Goal: Task Accomplishment & Management: Manage account settings

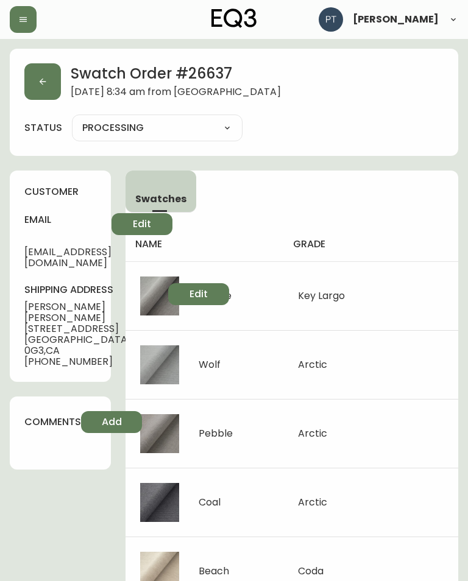
select select "PROCESSING"
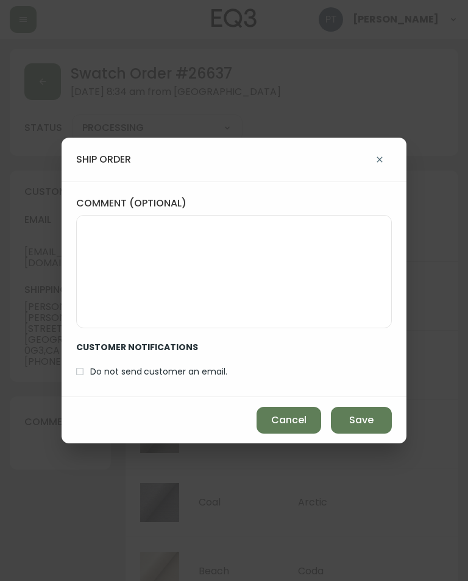
click at [357, 418] on span "Save" at bounding box center [361, 420] width 24 height 13
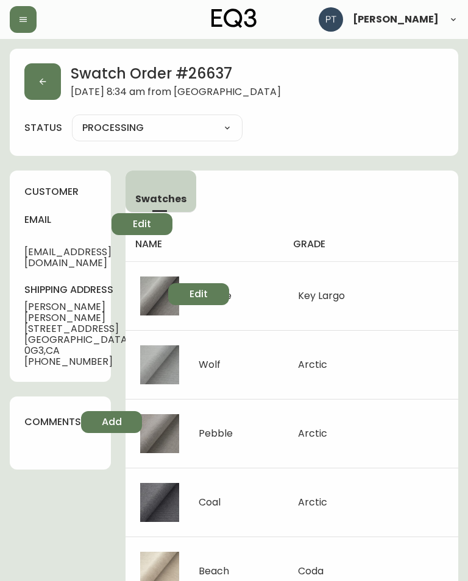
type input "SHIPPED"
select select "SHIPPED"
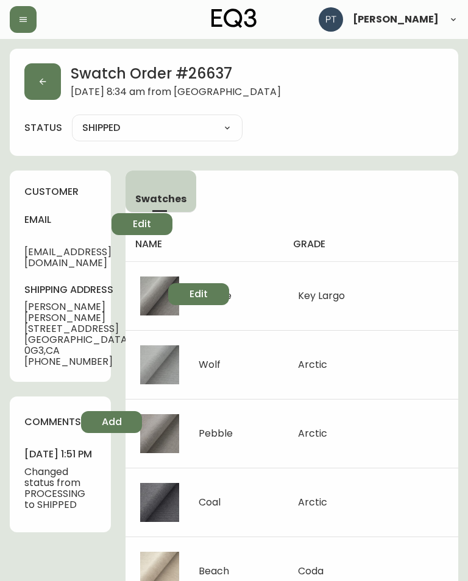
click at [41, 84] on icon "button" at bounding box center [43, 82] width 10 height 10
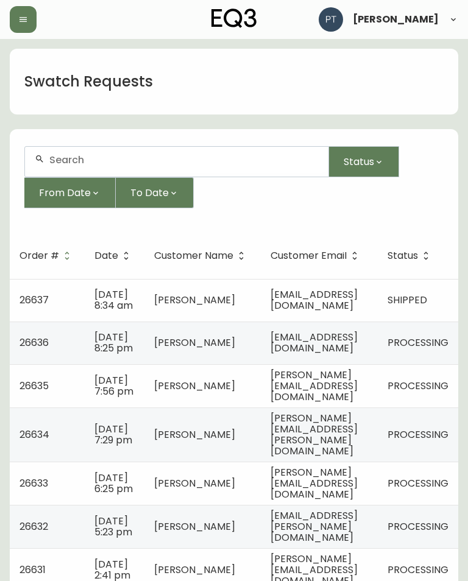
click at [378, 364] on td "[EMAIL_ADDRESS][DOMAIN_NAME]" at bounding box center [319, 343] width 117 height 43
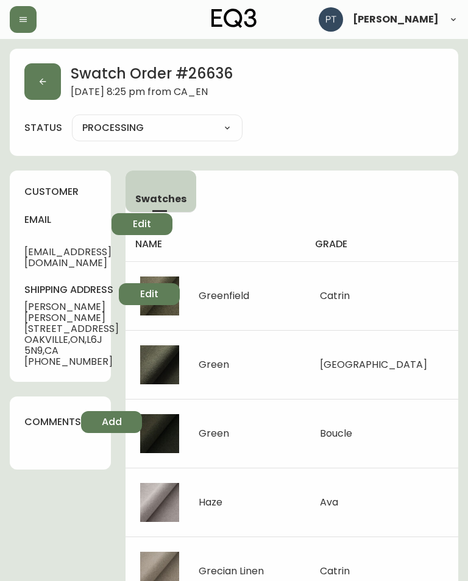
click at [155, 129] on select "PROCESSING SHIPPED CANCELLED" at bounding box center [157, 128] width 171 height 18
select select "PROCESSING"
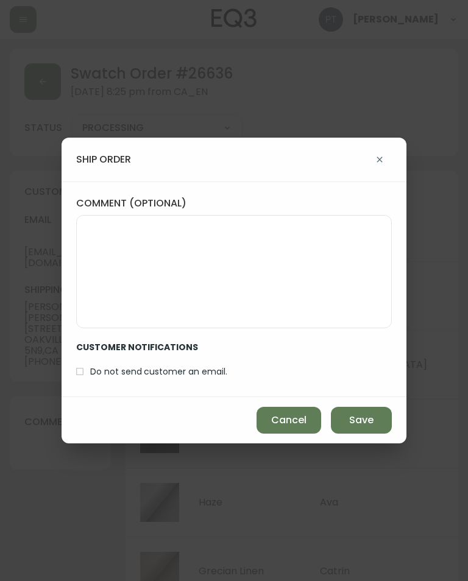
click at [371, 425] on span "Save" at bounding box center [361, 420] width 24 height 13
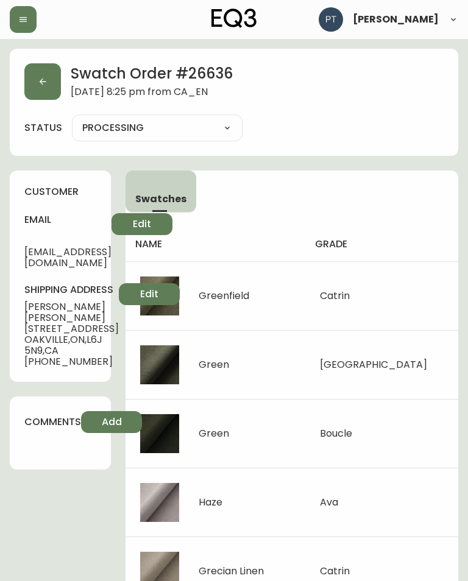
type input "SHIPPED"
select select "SHIPPED"
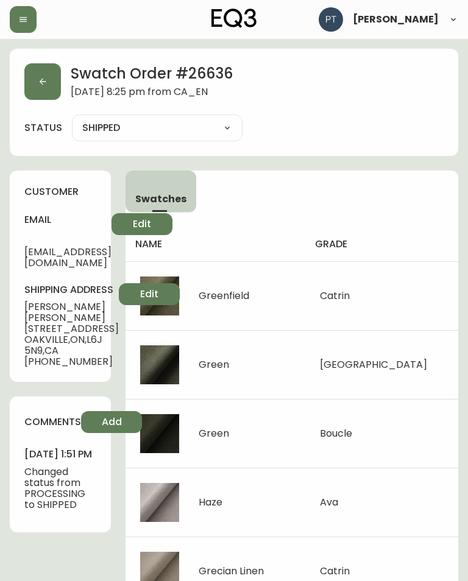
click at [40, 79] on icon "button" at bounding box center [43, 82] width 10 height 10
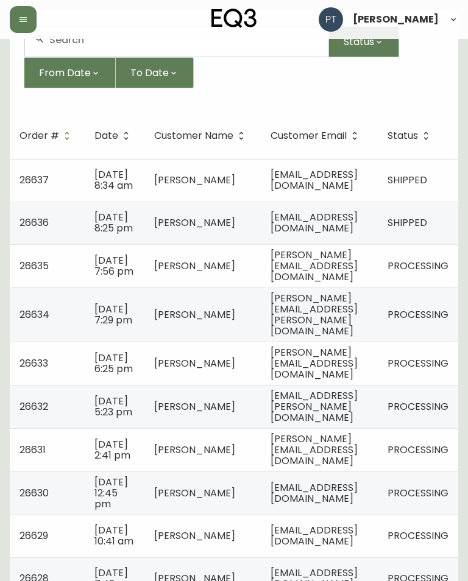
scroll to position [120, 0]
click at [378, 288] on td "[PERSON_NAME][EMAIL_ADDRESS][DOMAIN_NAME]" at bounding box center [319, 265] width 117 height 43
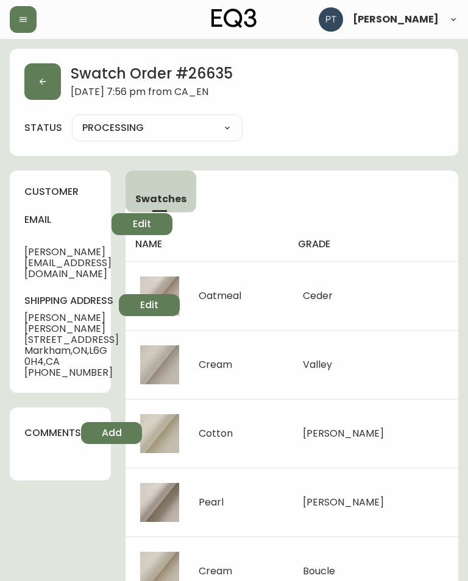
click at [137, 133] on select "PROCESSING SHIPPED CANCELLED" at bounding box center [157, 128] width 171 height 18
select select "PROCESSING"
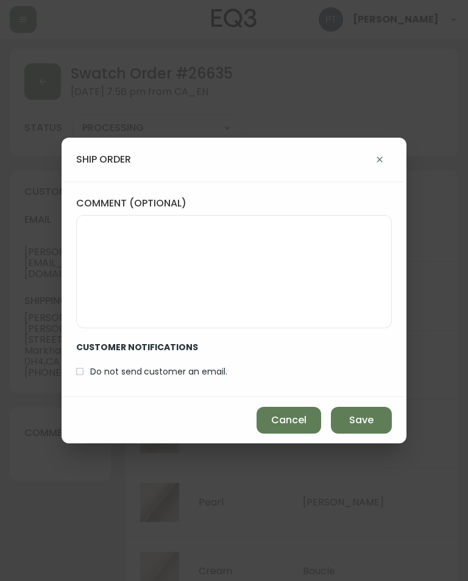
click at [366, 417] on span "Save" at bounding box center [361, 420] width 24 height 13
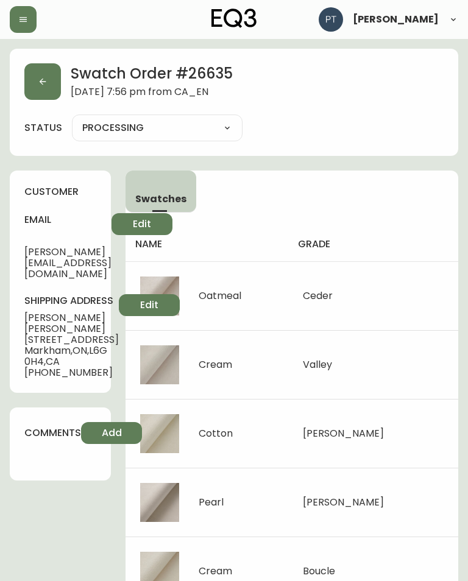
type input "SHIPPED"
select select "SHIPPED"
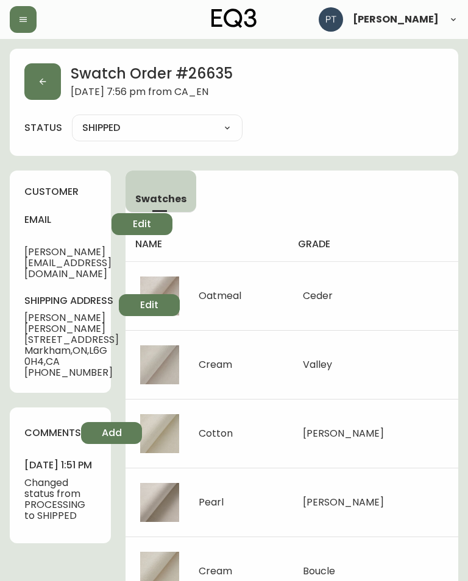
click at [40, 91] on button "button" at bounding box center [42, 81] width 37 height 37
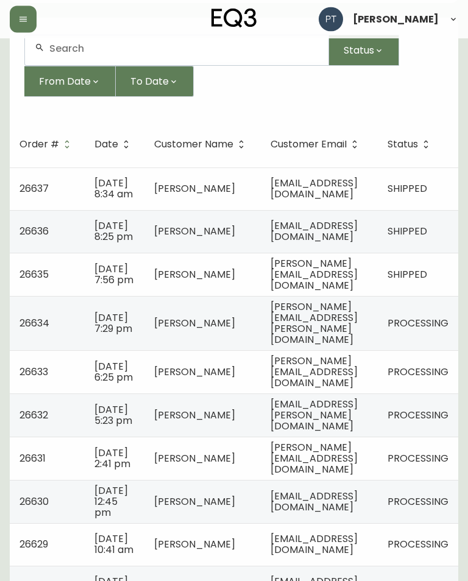
scroll to position [113, 0]
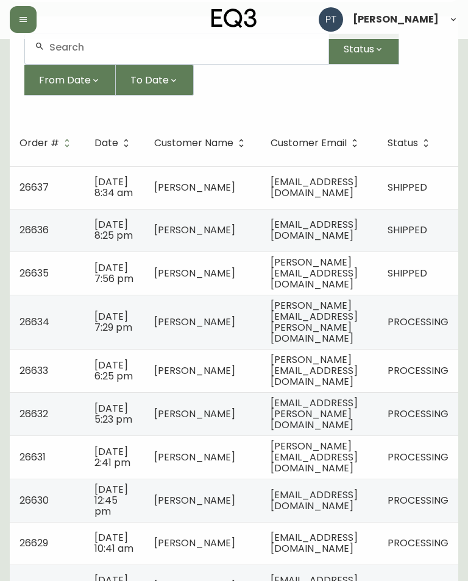
click at [373, 349] on td "[PERSON_NAME][EMAIL_ADDRESS][PERSON_NAME][DOMAIN_NAME]" at bounding box center [319, 322] width 117 height 54
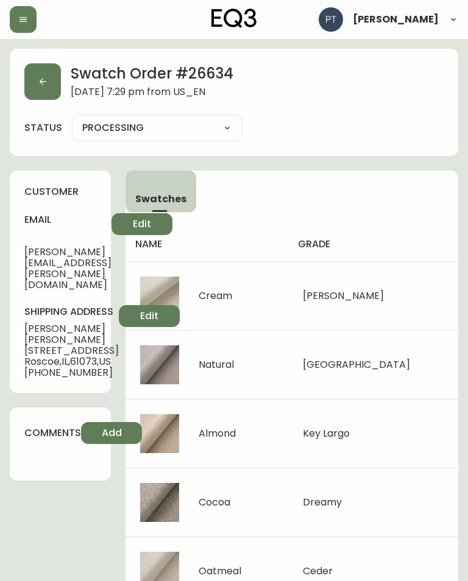
click at [113, 130] on select "PROCESSING SHIPPED CANCELLED" at bounding box center [157, 128] width 171 height 18
select select "PROCESSING"
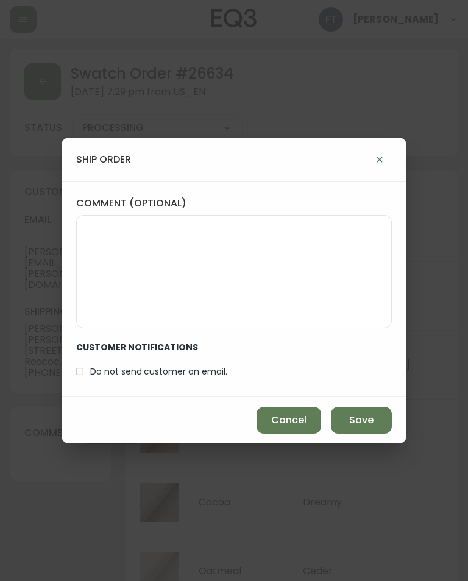
click at [375, 425] on button "Save" at bounding box center [361, 420] width 61 height 27
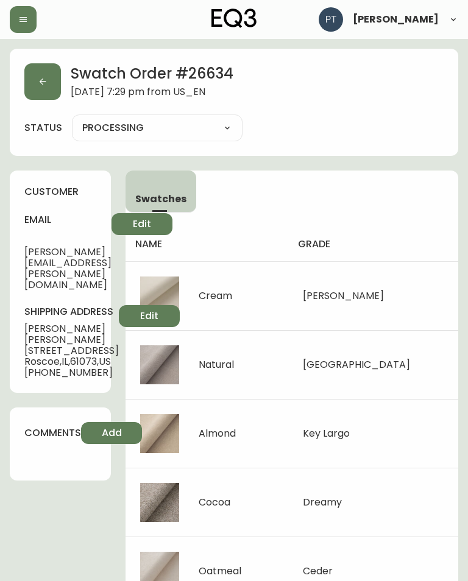
type input "SHIPPED"
select select "SHIPPED"
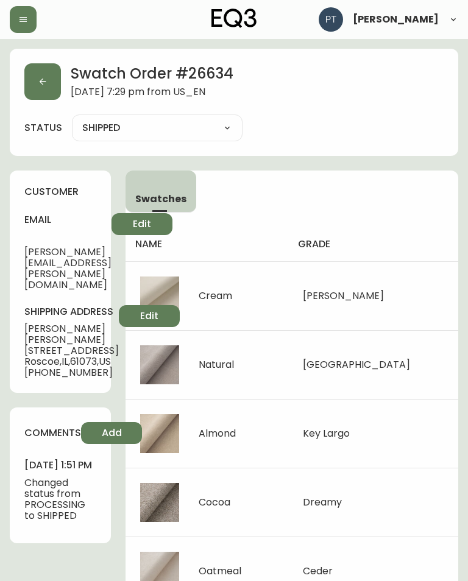
click at [38, 79] on icon "button" at bounding box center [43, 82] width 10 height 10
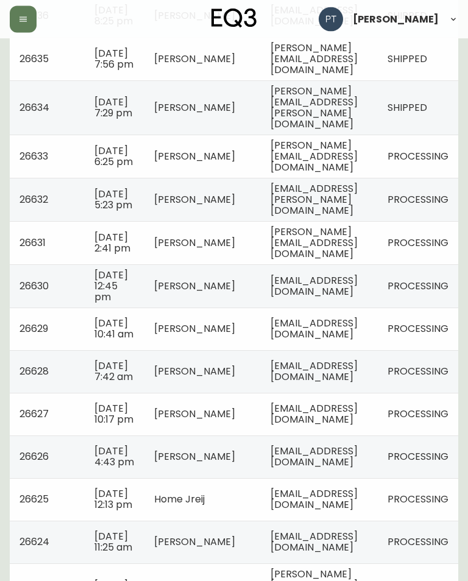
scroll to position [327, 0]
click at [431, 178] on td "PROCESSING" at bounding box center [418, 156] width 80 height 43
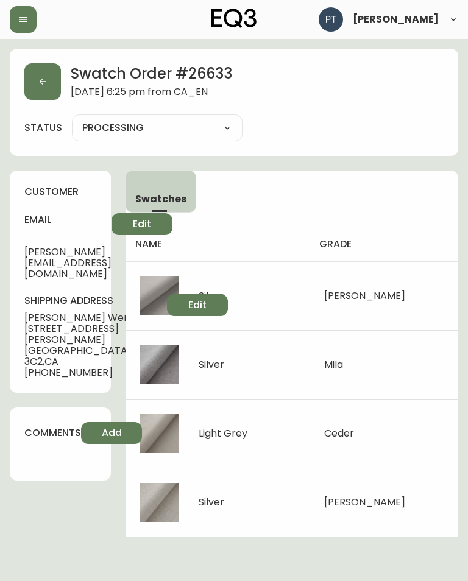
click at [114, 130] on select "PROCESSING SHIPPED CANCELLED" at bounding box center [157, 128] width 171 height 18
select select "PROCESSING"
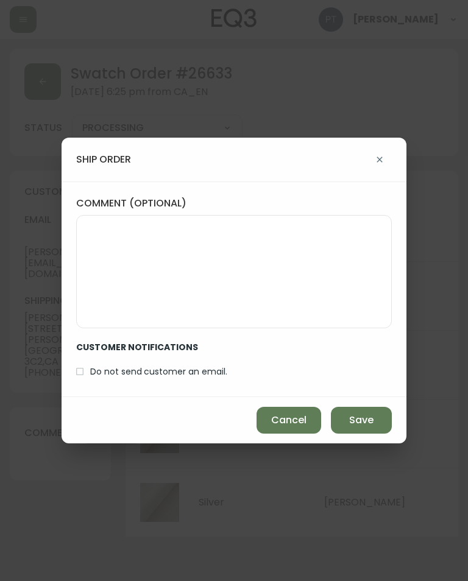
click at [366, 417] on span "Save" at bounding box center [361, 420] width 24 height 13
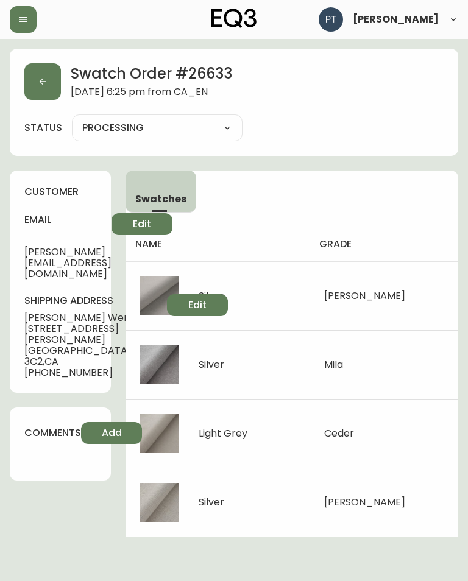
type input "SHIPPED"
select select "SHIPPED"
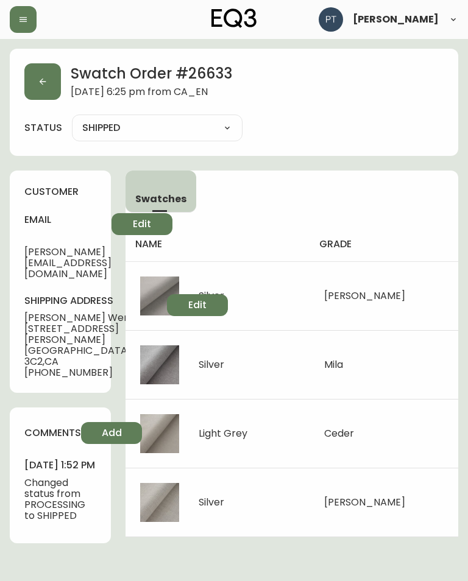
click at [41, 76] on button "button" at bounding box center [42, 81] width 37 height 37
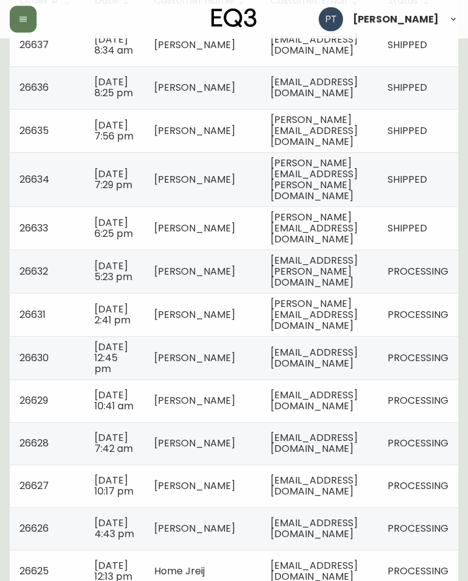
scroll to position [258, 0]
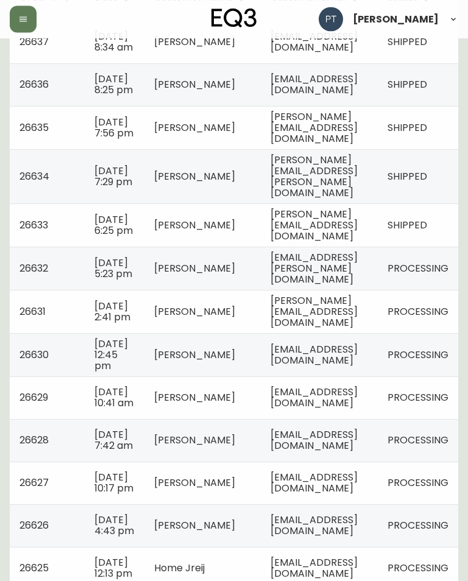
click at [424, 276] on span "PROCESSING" at bounding box center [418, 269] width 61 height 14
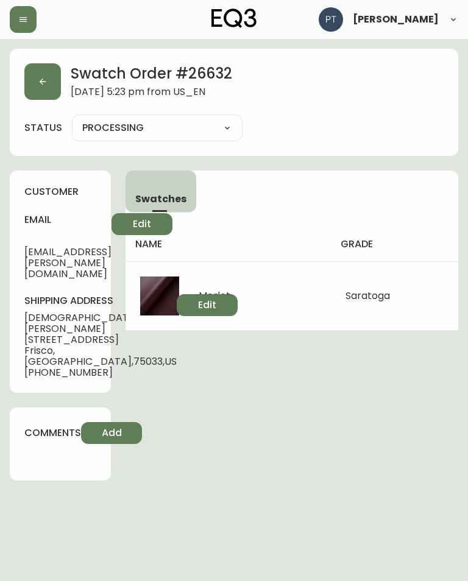
click at [107, 121] on select "PROCESSING SHIPPED CANCELLED" at bounding box center [157, 128] width 171 height 18
select select "PROCESSING"
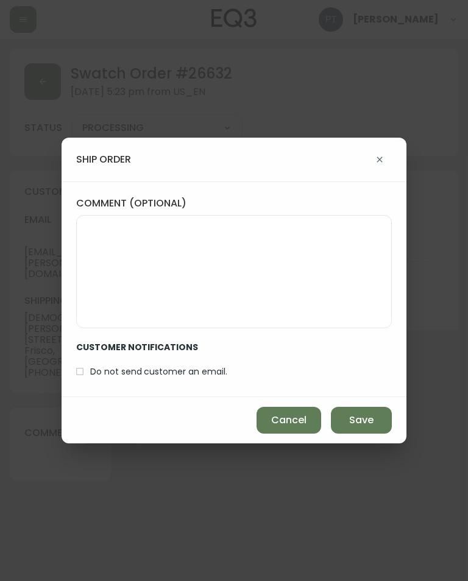
click at [366, 424] on span "Save" at bounding box center [361, 420] width 24 height 13
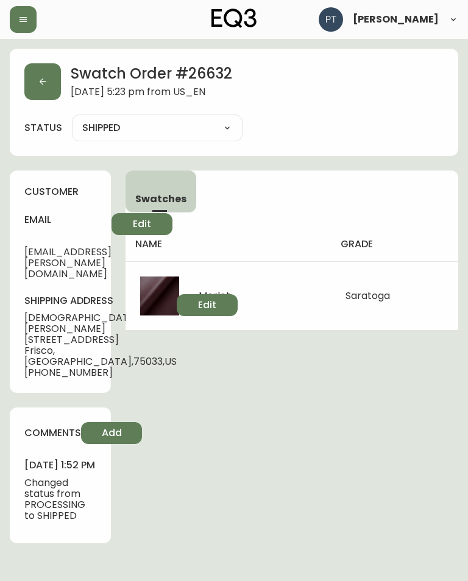
type input "SHIPPED"
select select "SHIPPED"
click at [43, 90] on button "button" at bounding box center [42, 81] width 37 height 37
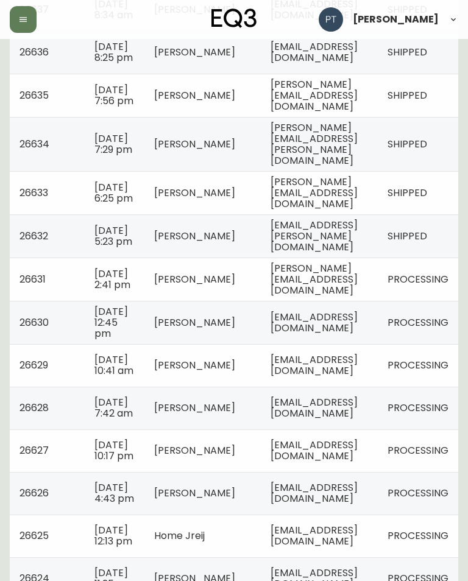
scroll to position [290, 0]
click at [378, 302] on td "[PERSON_NAME][EMAIL_ADDRESS][DOMAIN_NAME]" at bounding box center [319, 279] width 117 height 43
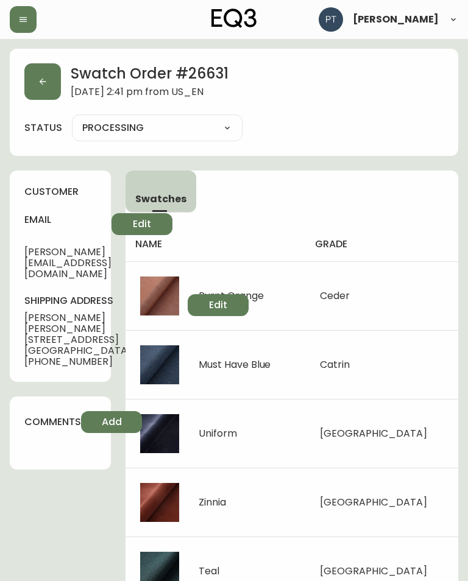
click at [108, 120] on select "PROCESSING SHIPPED CANCELLED" at bounding box center [157, 128] width 171 height 18
select select "PROCESSING"
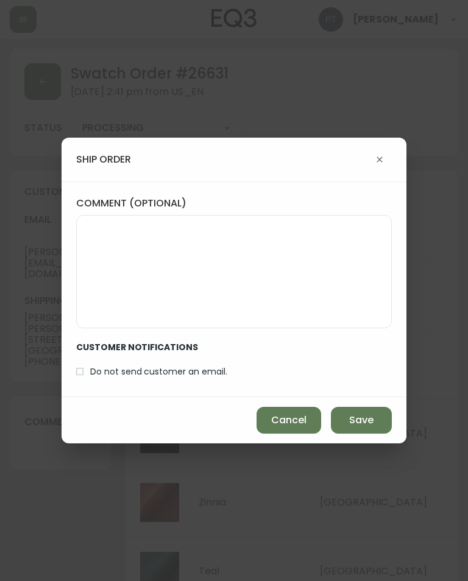
click at [368, 426] on span "Save" at bounding box center [361, 420] width 24 height 13
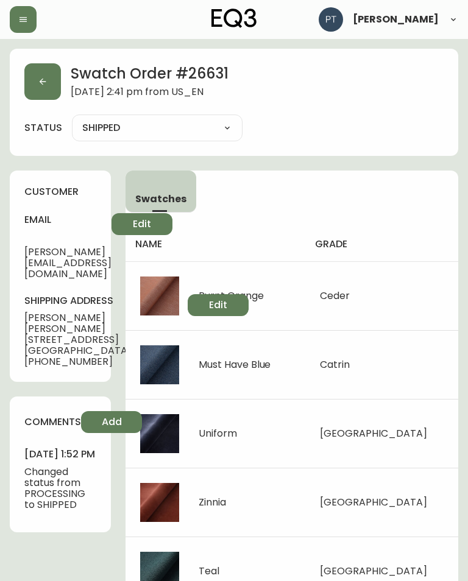
type input "SHIPPED"
select select "SHIPPED"
click at [43, 83] on icon "button" at bounding box center [43, 82] width 10 height 10
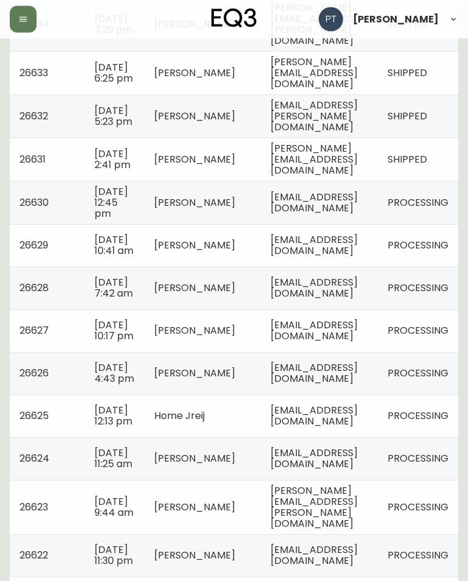
scroll to position [428, 0]
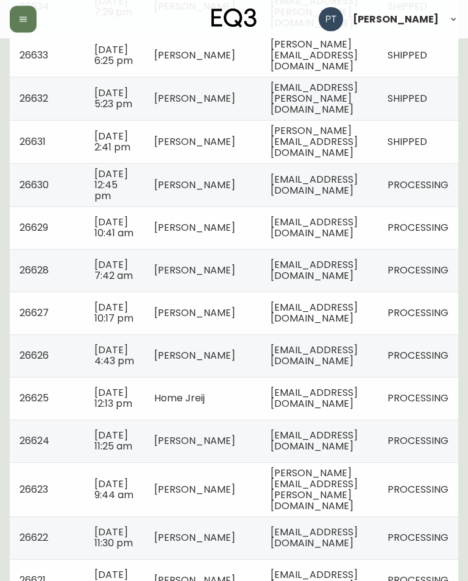
click at [436, 207] on td "PROCESSING" at bounding box center [418, 185] width 80 height 43
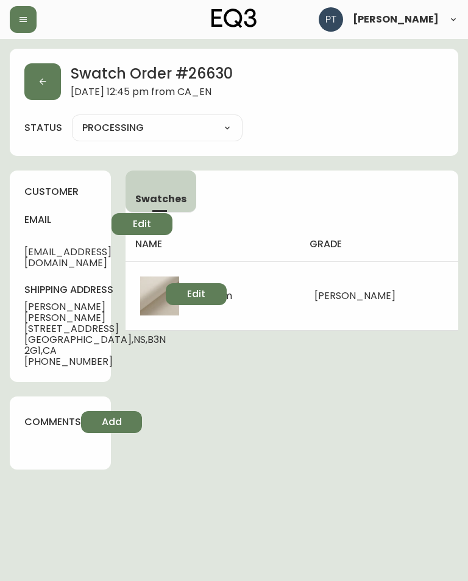
click at [109, 136] on select "PROCESSING SHIPPED CANCELLED" at bounding box center [157, 128] width 171 height 18
select select "PROCESSING"
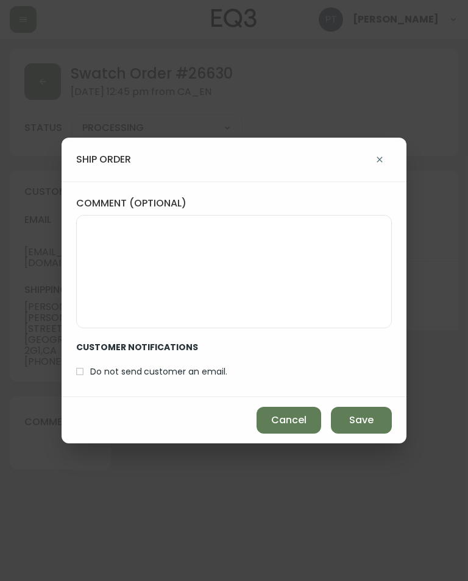
click at [374, 422] on button "Save" at bounding box center [361, 420] width 61 height 27
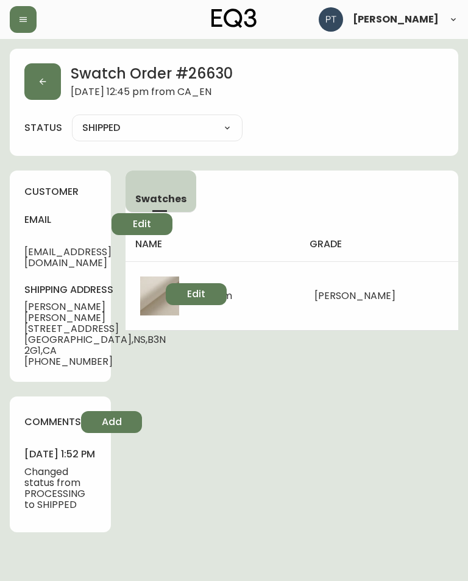
type input "SHIPPED"
select select "SHIPPED"
click at [43, 91] on button "button" at bounding box center [42, 81] width 37 height 37
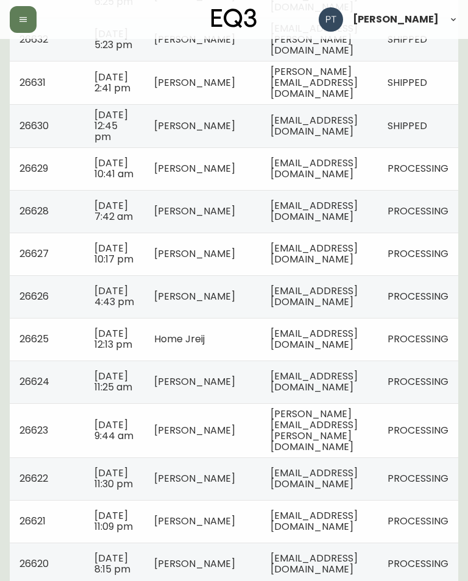
scroll to position [0, 55]
click at [434, 175] on span "PROCESSING" at bounding box center [418, 168] width 61 height 14
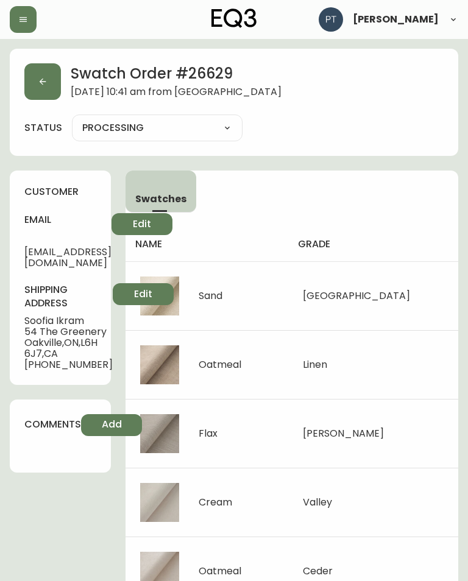
click at [116, 124] on select "PROCESSING SHIPPED CANCELLED" at bounding box center [157, 128] width 171 height 18
select select "PROCESSING"
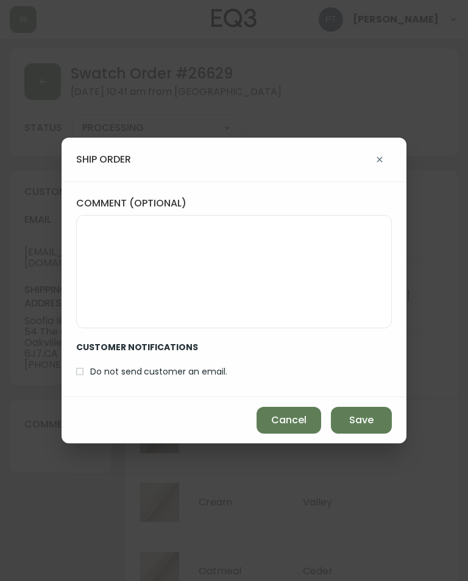
click at [376, 428] on button "Save" at bounding box center [361, 420] width 61 height 27
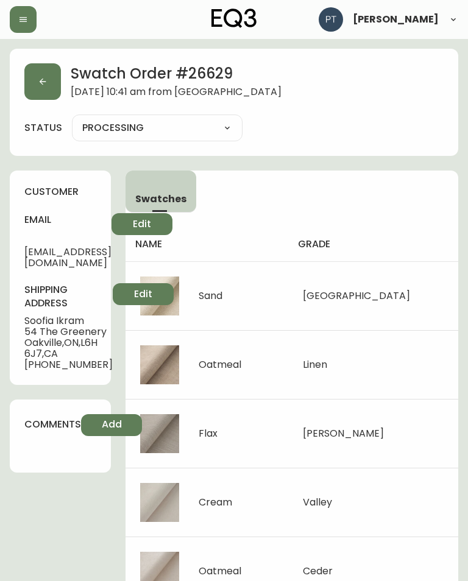
type input "SHIPPED"
select select "SHIPPED"
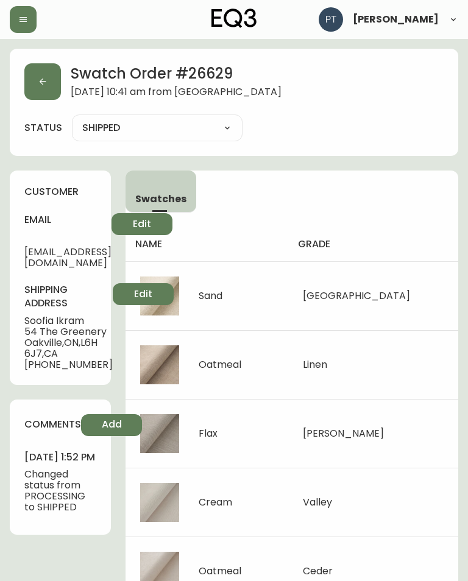
click at [41, 91] on button "button" at bounding box center [42, 81] width 37 height 37
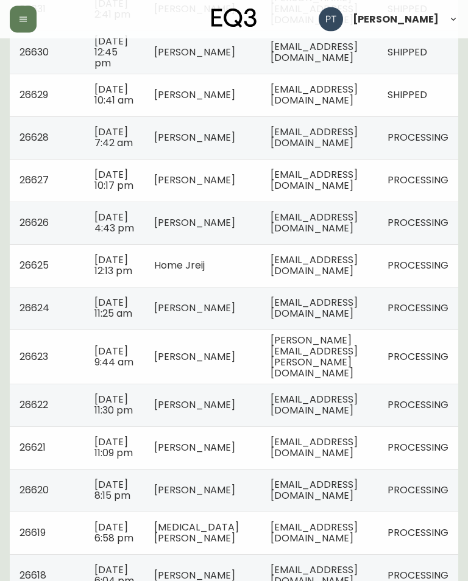
scroll to position [0, 55]
click at [440, 160] on td "PROCESSING" at bounding box center [418, 138] width 80 height 43
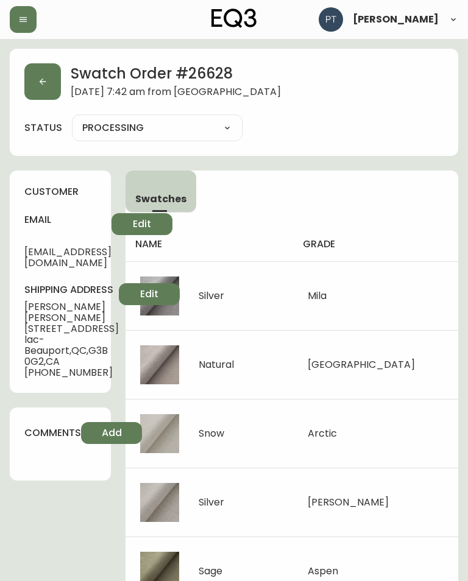
click at [116, 124] on select "PROCESSING SHIPPED CANCELLED" at bounding box center [157, 128] width 171 height 18
select select "PROCESSING"
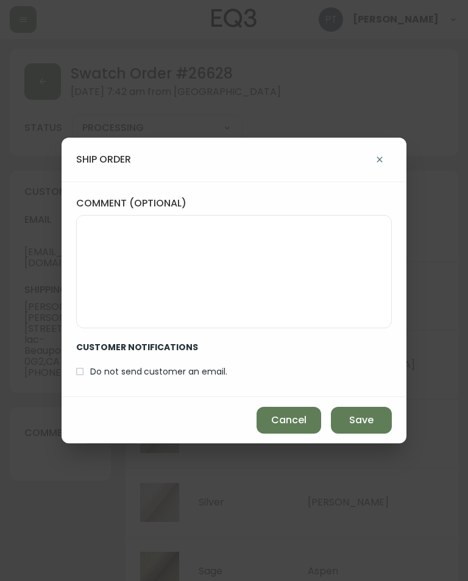
click at [370, 414] on span "Save" at bounding box center [361, 420] width 24 height 13
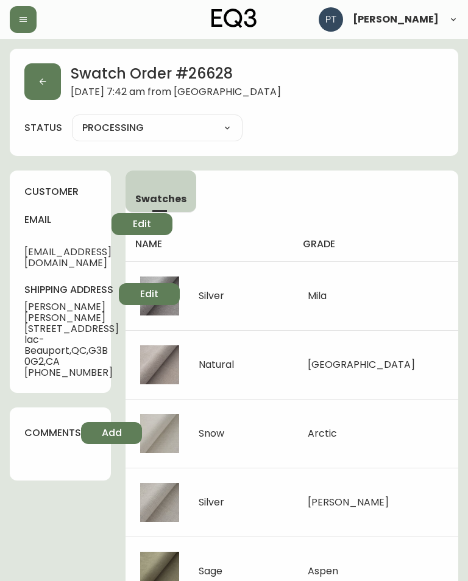
type input "SHIPPED"
select select "SHIPPED"
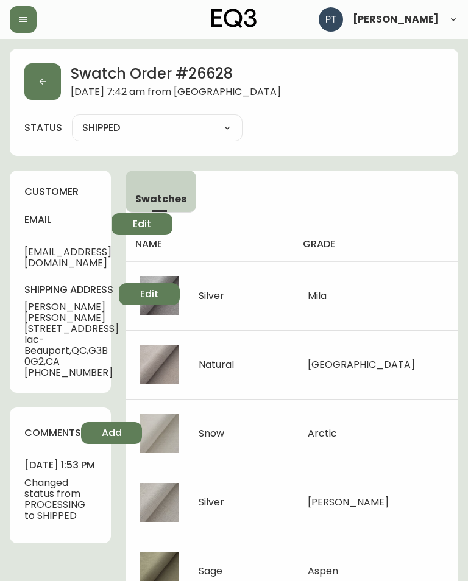
click at [40, 84] on icon "button" at bounding box center [43, 82] width 10 height 10
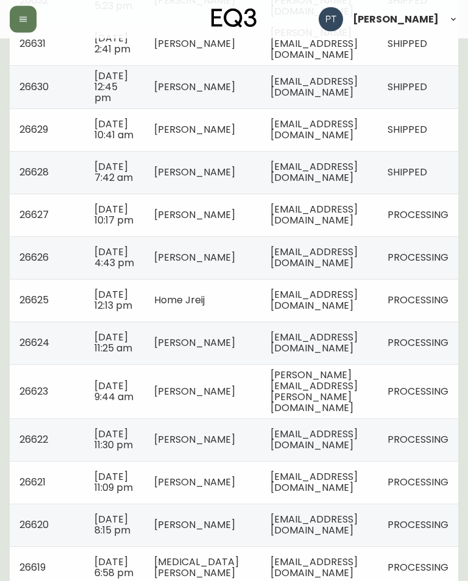
scroll to position [526, 0]
click at [438, 222] on span "PROCESSING" at bounding box center [418, 215] width 61 height 14
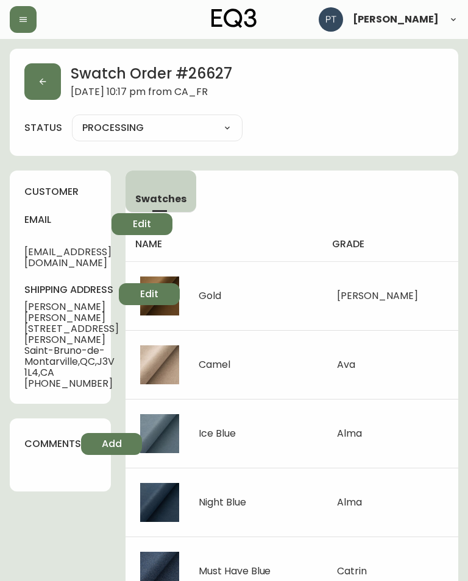
click at [109, 121] on select "PROCESSING SHIPPED CANCELLED" at bounding box center [157, 128] width 171 height 18
select select "PROCESSING"
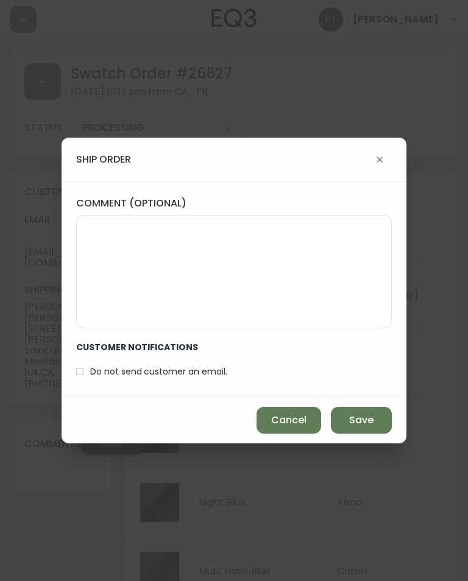
click at [371, 422] on span "Save" at bounding box center [361, 420] width 24 height 13
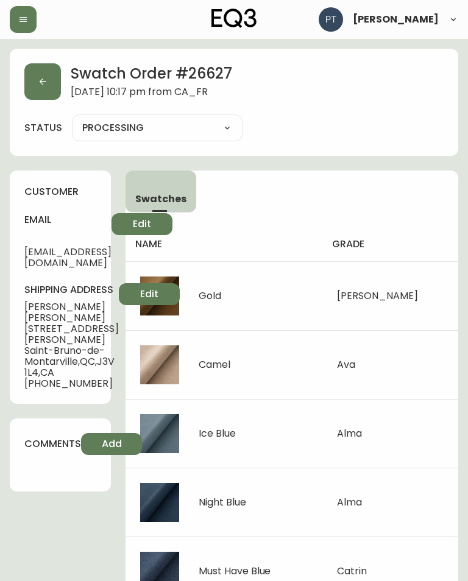
type input "SHIPPED"
select select "SHIPPED"
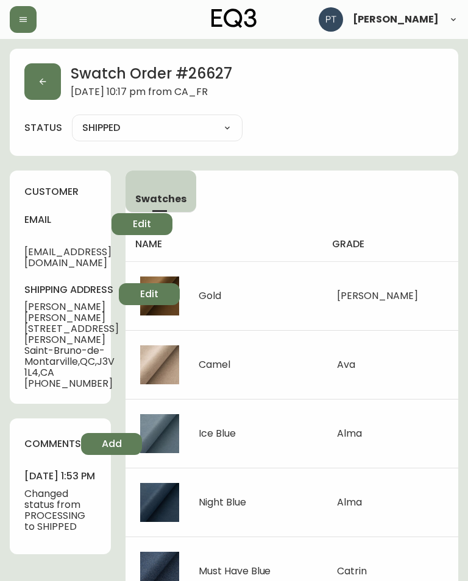
click at [40, 82] on icon "button" at bounding box center [43, 82] width 7 height 7
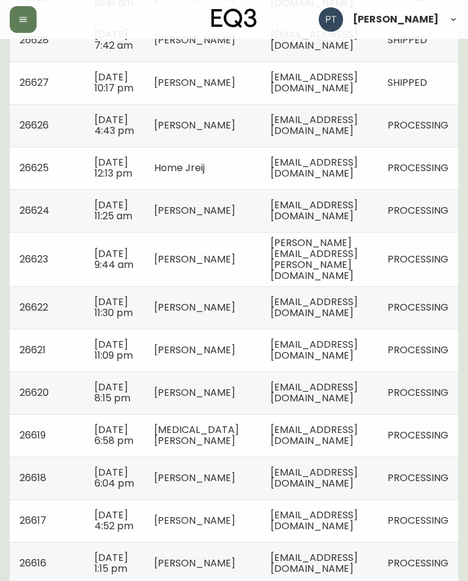
scroll to position [696, 0]
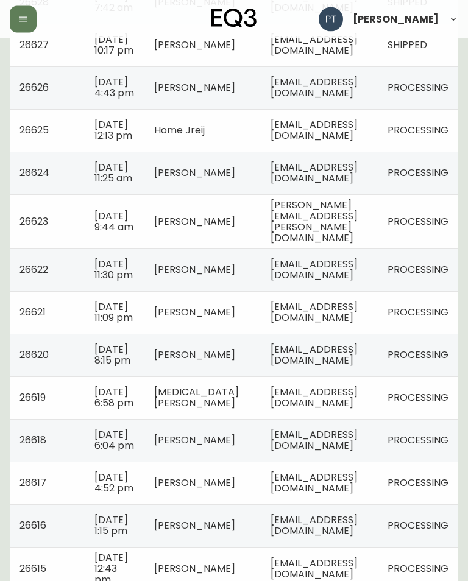
click at [402, 95] on span "PROCESSING" at bounding box center [418, 88] width 61 height 14
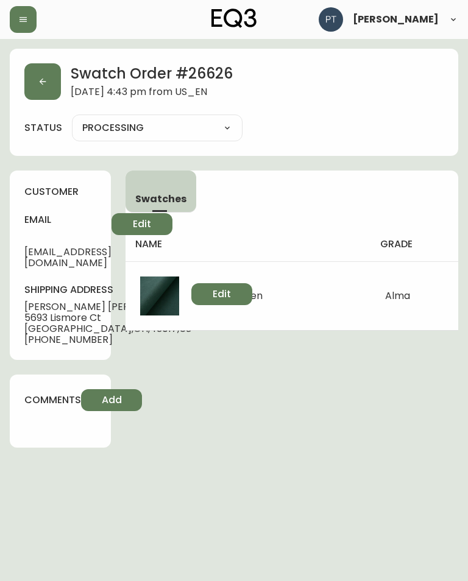
click at [114, 135] on select "PROCESSING SHIPPED CANCELLED" at bounding box center [157, 128] width 171 height 18
select select "PROCESSING"
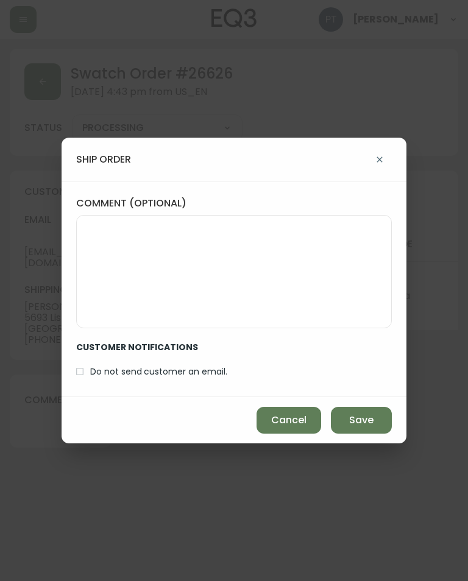
click at [348, 417] on button "Save" at bounding box center [361, 420] width 61 height 27
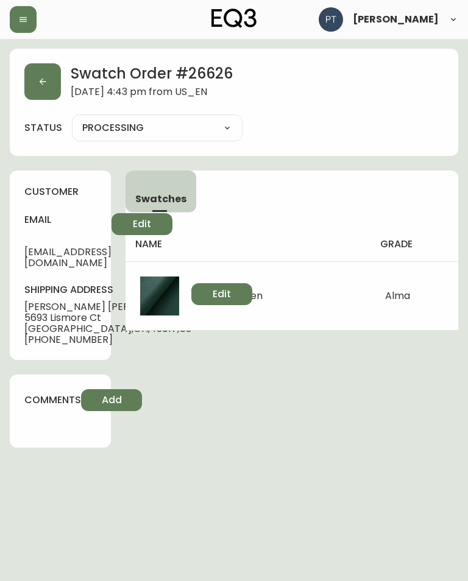
type input "SHIPPED"
select select "SHIPPED"
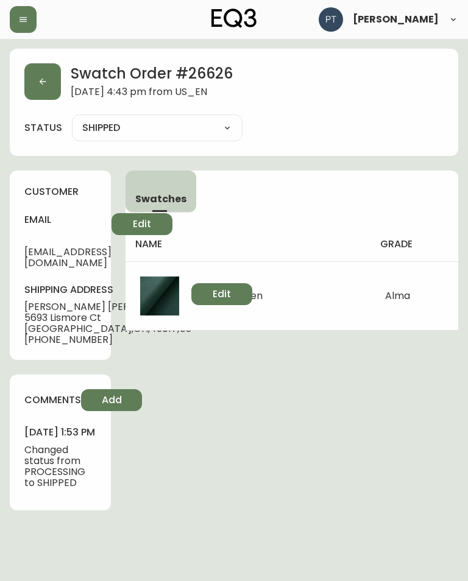
click at [52, 90] on button "button" at bounding box center [42, 81] width 37 height 37
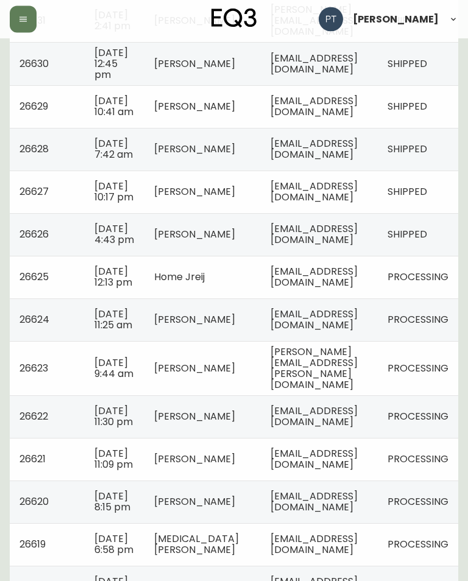
scroll to position [0, 55]
click at [399, 285] on span "PROCESSING" at bounding box center [418, 278] width 61 height 14
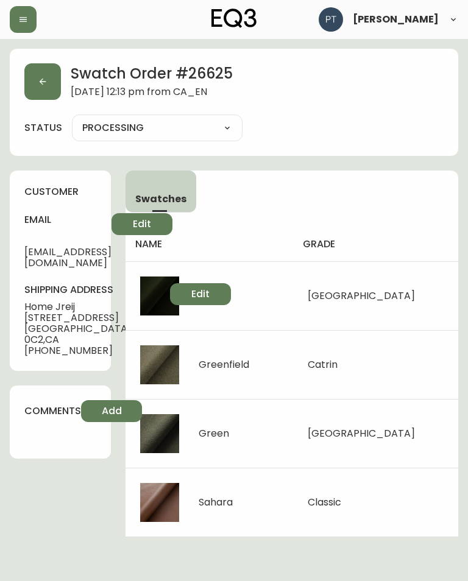
click at [227, 134] on select "PROCESSING SHIPPED CANCELLED" at bounding box center [157, 128] width 171 height 18
select select "PROCESSING"
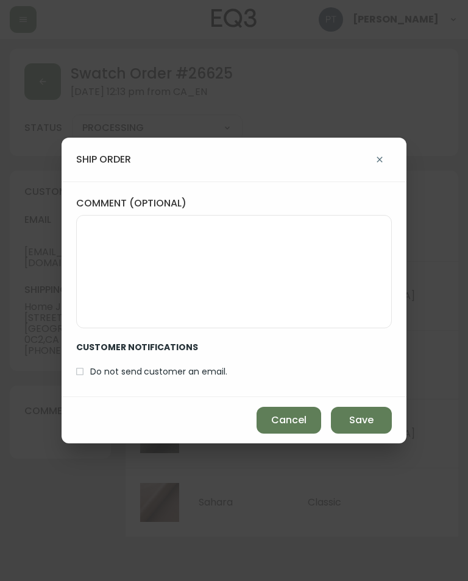
click at [361, 430] on button "Save" at bounding box center [361, 420] width 61 height 27
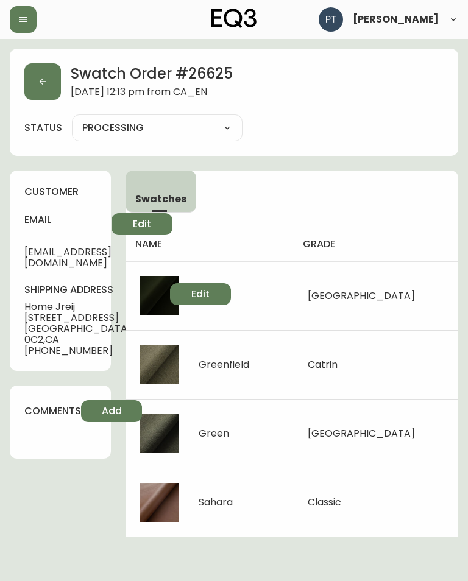
type input "SHIPPED"
select select "SHIPPED"
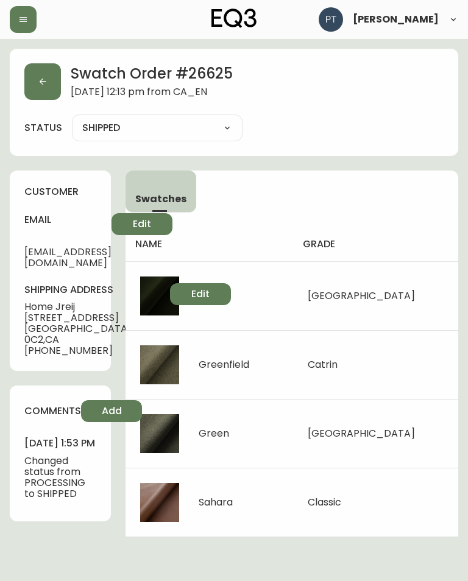
scroll to position [5, 0]
click at [48, 89] on button "button" at bounding box center [42, 81] width 37 height 37
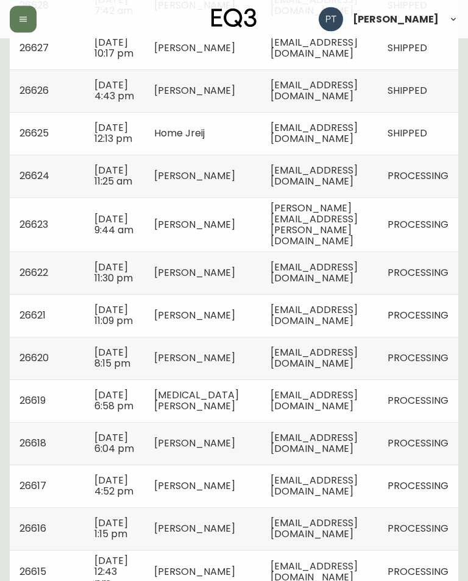
scroll to position [694, 0]
click at [378, 197] on td "[EMAIL_ADDRESS][DOMAIN_NAME]" at bounding box center [319, 175] width 117 height 43
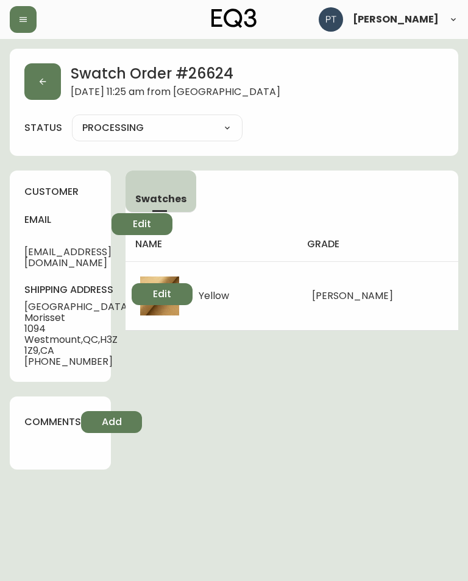
click at [122, 126] on select "PROCESSING SHIPPED CANCELLED" at bounding box center [157, 128] width 171 height 18
select select "PROCESSING"
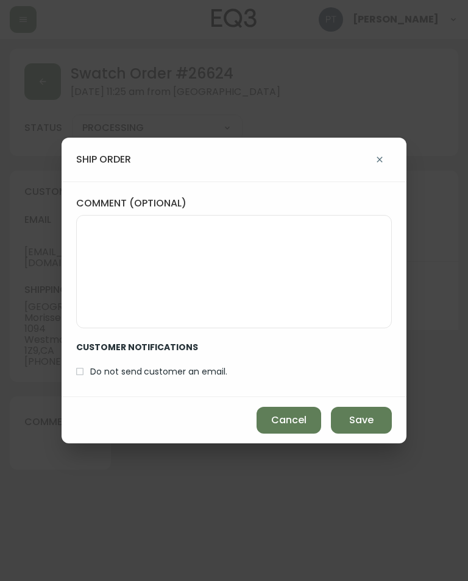
click at [360, 400] on div "Cancel Save" at bounding box center [234, 420] width 345 height 46
click at [371, 407] on button "Save" at bounding box center [361, 420] width 61 height 27
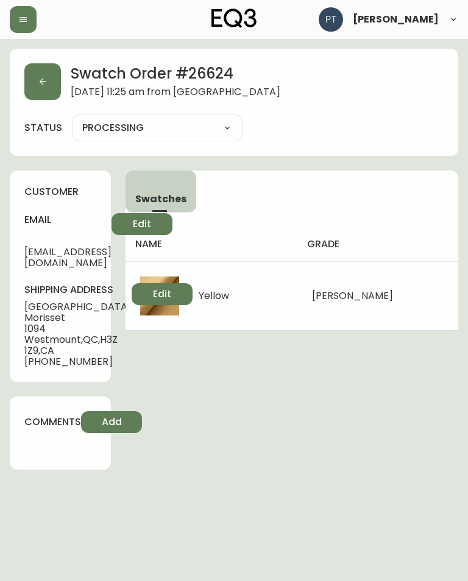
type input "SHIPPED"
select select "SHIPPED"
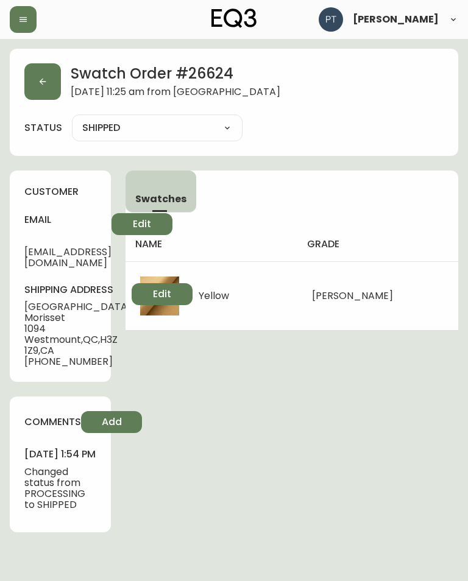
click at [48, 88] on button "button" at bounding box center [42, 81] width 37 height 37
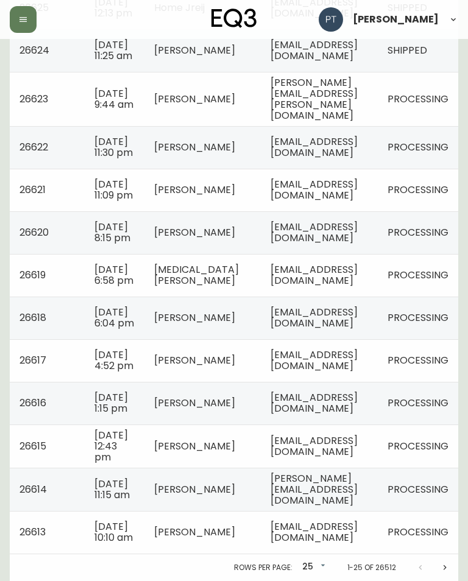
scroll to position [882, 0]
click at [427, 106] on span "PROCESSING" at bounding box center [418, 99] width 61 height 14
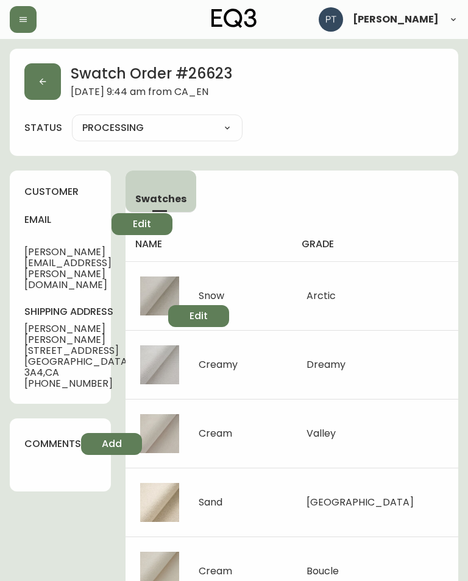
click at [233, 126] on select "PROCESSING SHIPPED CANCELLED" at bounding box center [157, 128] width 171 height 18
select select "PROCESSING"
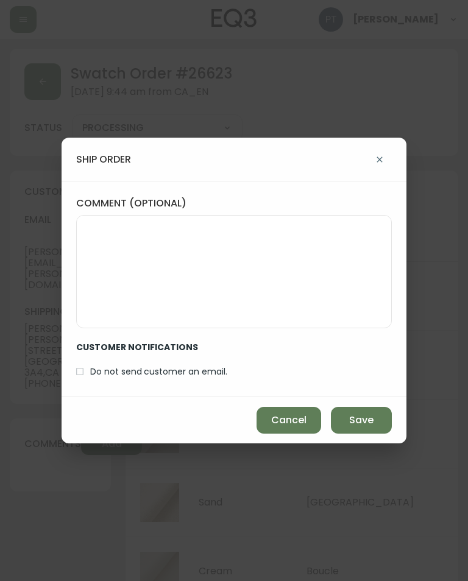
click at [361, 428] on button "Save" at bounding box center [361, 420] width 61 height 27
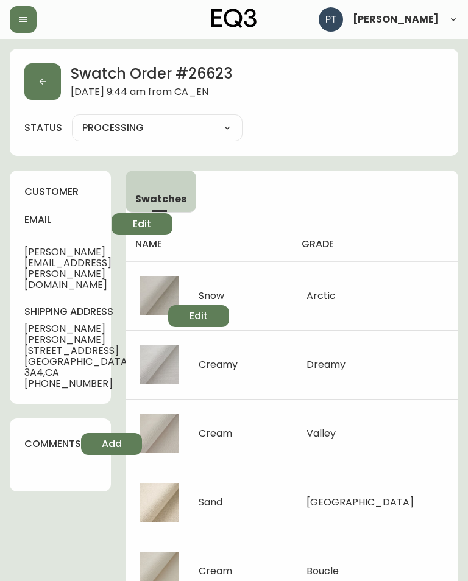
type input "SHIPPED"
select select "SHIPPED"
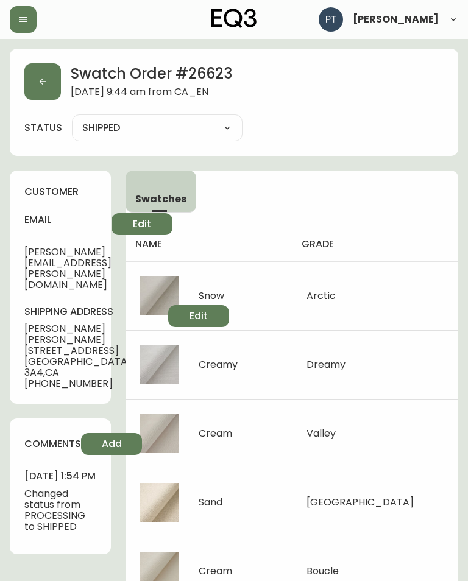
click at [41, 88] on button "button" at bounding box center [42, 81] width 37 height 37
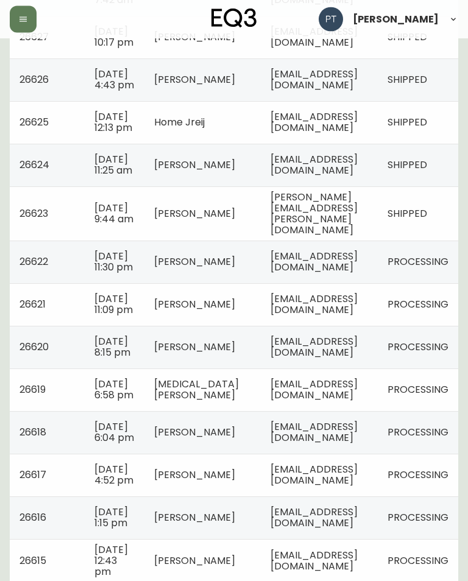
scroll to position [706, 0]
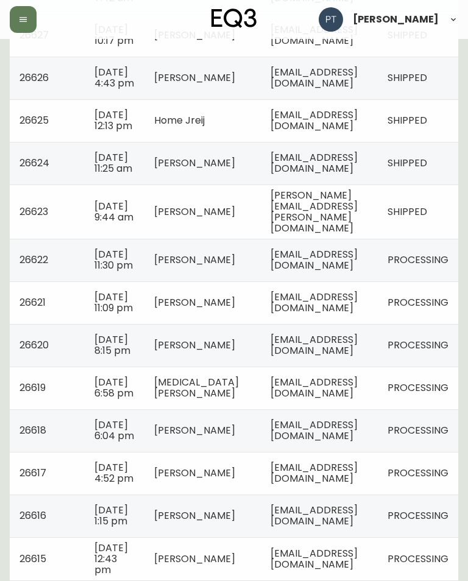
click at [378, 282] on td "[EMAIL_ADDRESS][DOMAIN_NAME]" at bounding box center [319, 260] width 117 height 43
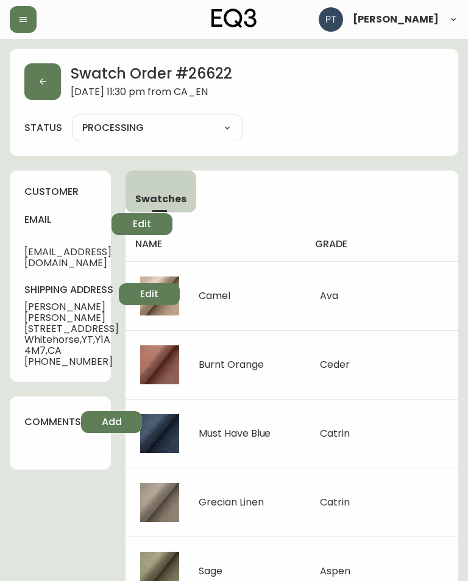
click at [113, 123] on select "PROCESSING SHIPPED CANCELLED" at bounding box center [157, 128] width 171 height 18
select select "PROCESSING"
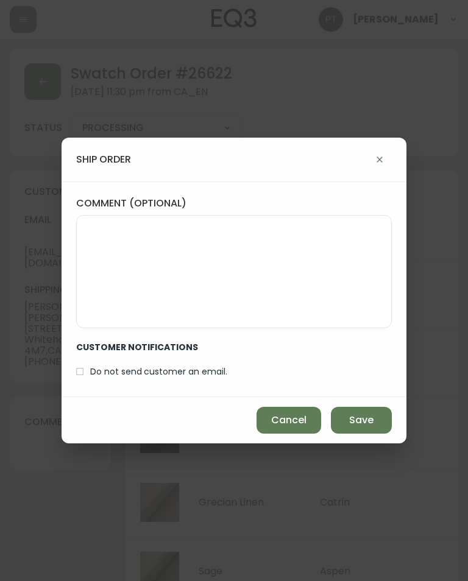
click at [376, 420] on button "Save" at bounding box center [361, 420] width 61 height 27
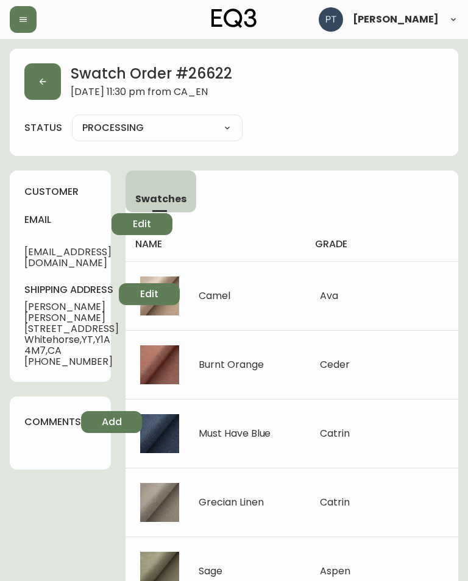
type input "SHIPPED"
select select "SHIPPED"
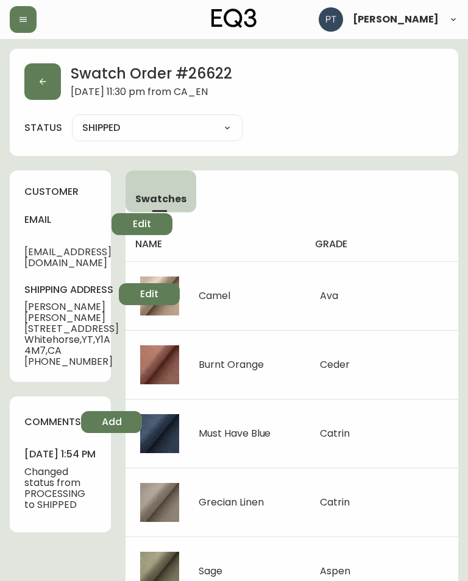
click at [39, 82] on icon "button" at bounding box center [43, 82] width 10 height 10
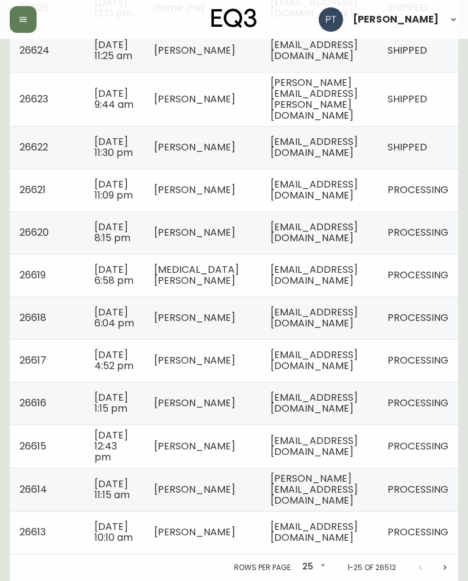
scroll to position [871, 0]
click at [378, 211] on td "[EMAIL_ADDRESS][DOMAIN_NAME]" at bounding box center [319, 190] width 117 height 43
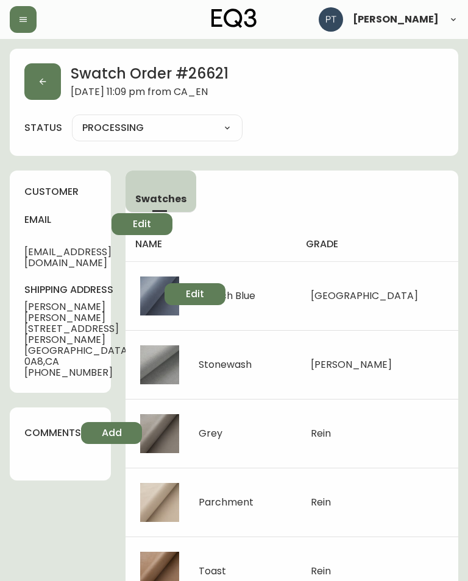
click at [130, 132] on select "PROCESSING SHIPPED CANCELLED" at bounding box center [157, 128] width 171 height 18
select select "PROCESSING"
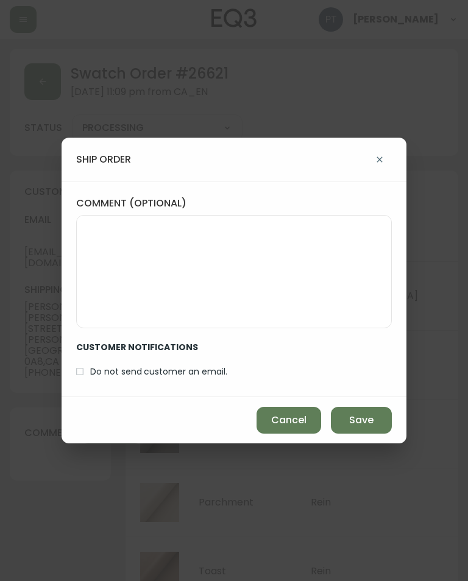
click at [365, 408] on button "Save" at bounding box center [361, 420] width 61 height 27
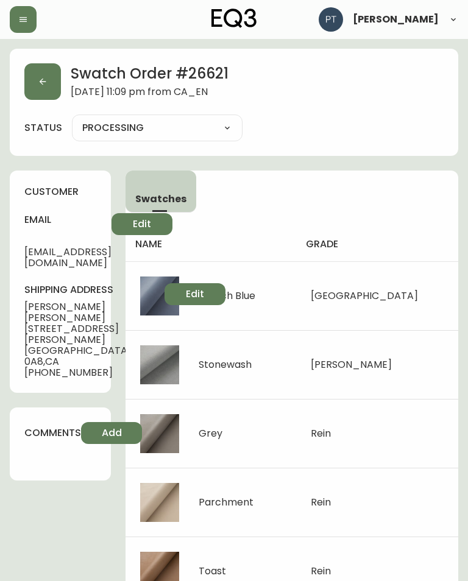
type input "SHIPPED"
select select "SHIPPED"
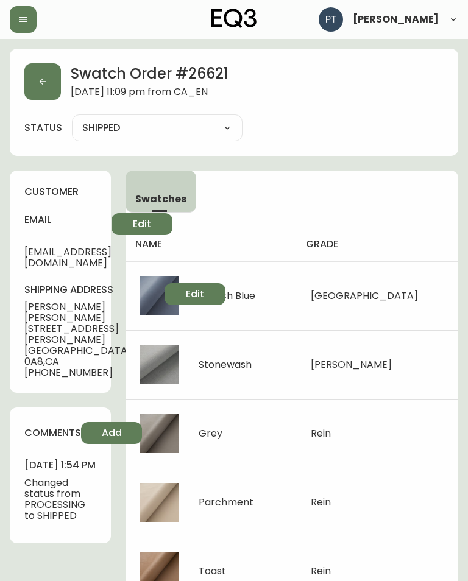
click at [54, 96] on button "button" at bounding box center [42, 81] width 37 height 37
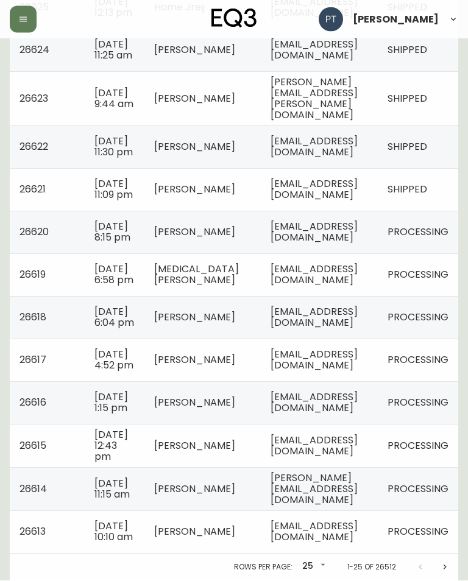
scroll to position [941, 0]
click at [196, 225] on span "[PERSON_NAME]" at bounding box center [194, 232] width 81 height 14
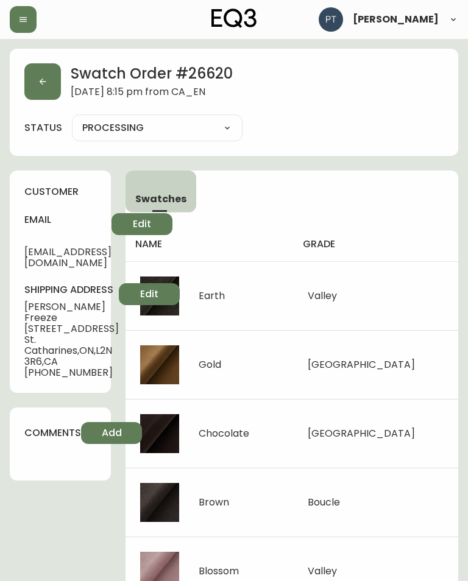
click at [122, 130] on select "PROCESSING SHIPPED CANCELLED" at bounding box center [157, 128] width 171 height 18
select select "PROCESSING"
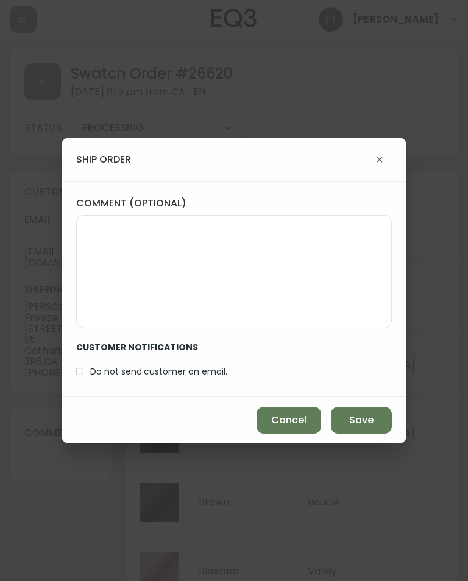
click at [381, 427] on button "Save" at bounding box center [361, 420] width 61 height 27
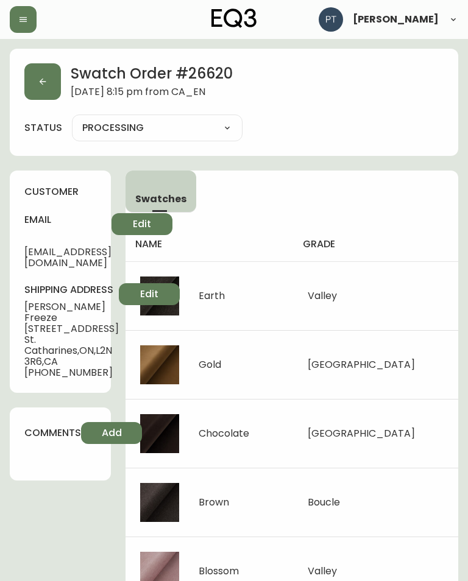
type input "SHIPPED"
select select "SHIPPED"
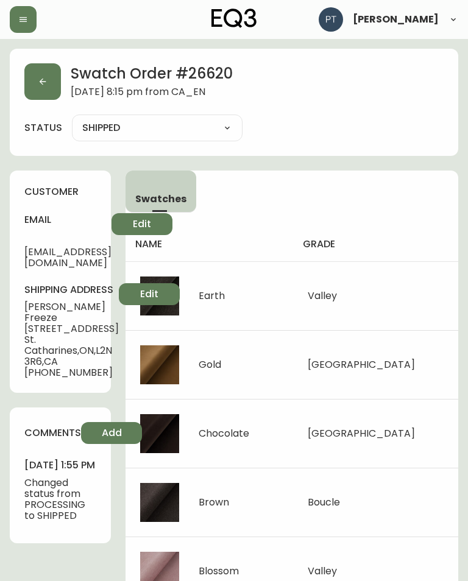
click at [36, 85] on button "button" at bounding box center [42, 81] width 37 height 37
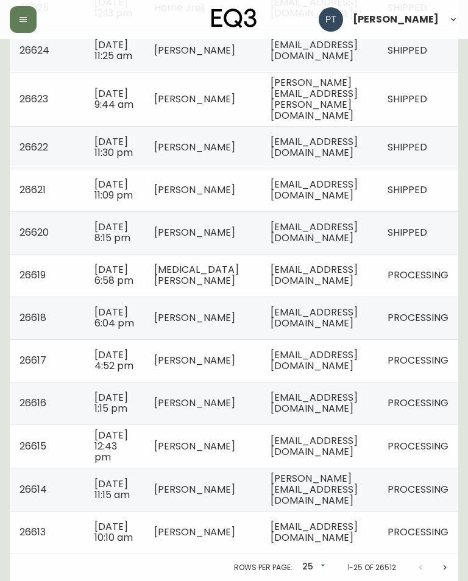
scroll to position [935, 0]
click at [378, 292] on td "[EMAIL_ADDRESS][DOMAIN_NAME]" at bounding box center [319, 275] width 117 height 43
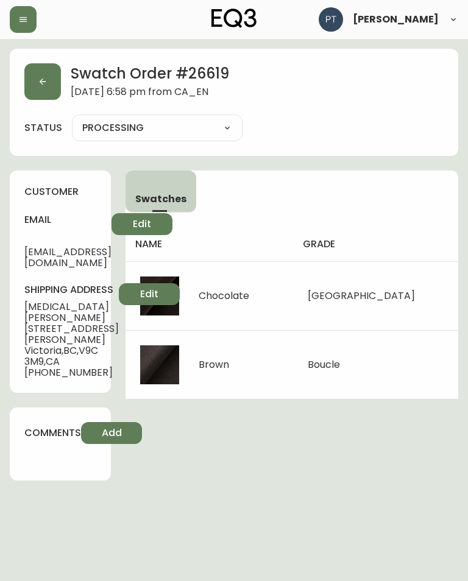
click at [110, 133] on select "PROCESSING SHIPPED CANCELLED" at bounding box center [157, 128] width 171 height 18
select select "PROCESSING"
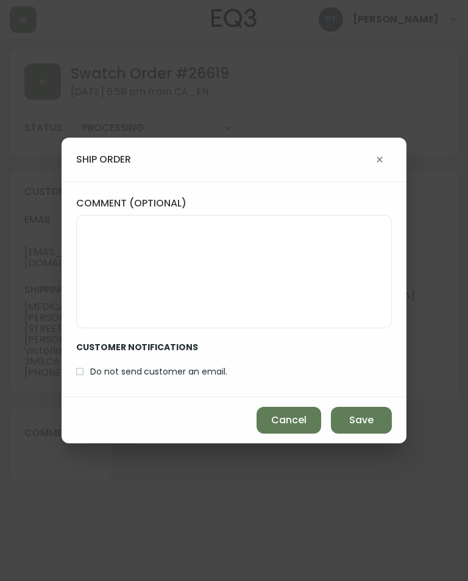
click at [368, 408] on button "Save" at bounding box center [361, 420] width 61 height 27
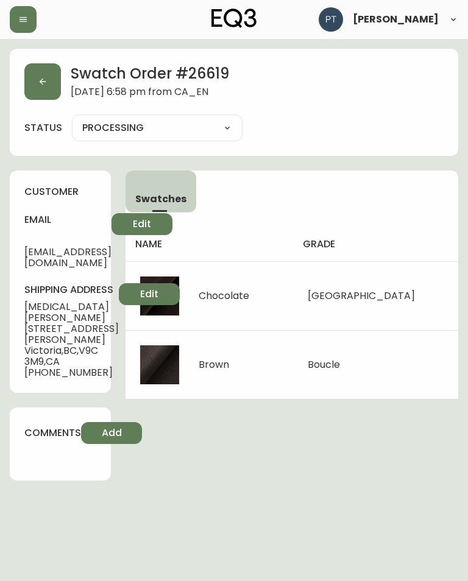
type input "SHIPPED"
select select "SHIPPED"
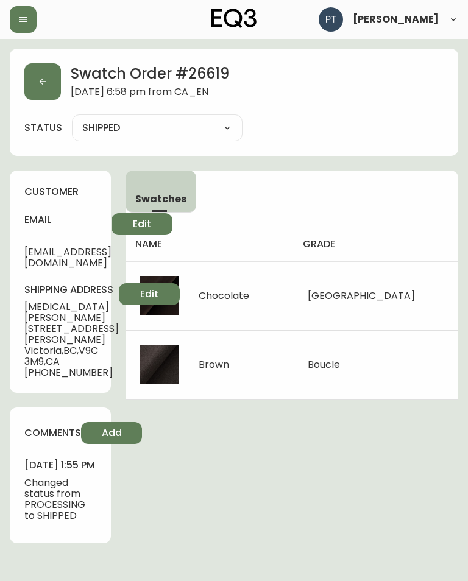
click at [42, 87] on button "button" at bounding box center [42, 81] width 37 height 37
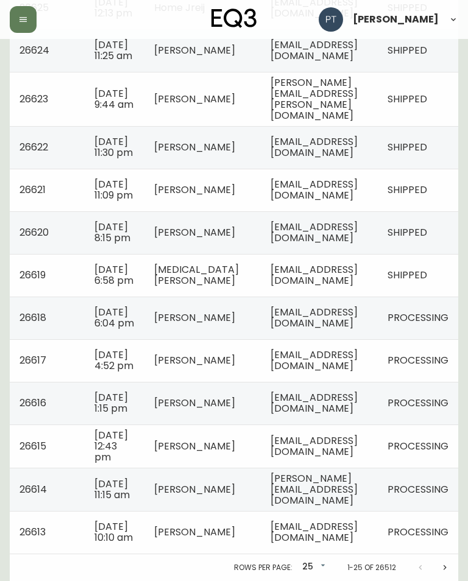
scroll to position [974, 0]
click at [378, 304] on td "[EMAIL_ADDRESS][DOMAIN_NAME]" at bounding box center [319, 318] width 117 height 43
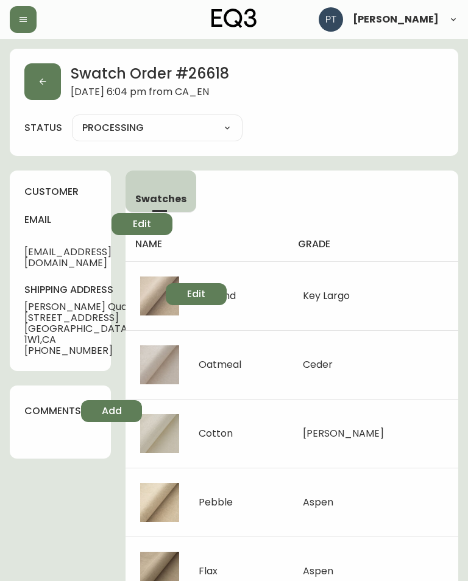
click at [105, 116] on div "PROCESSING SHIPPED CANCELLED" at bounding box center [157, 128] width 171 height 27
select select "PROCESSING"
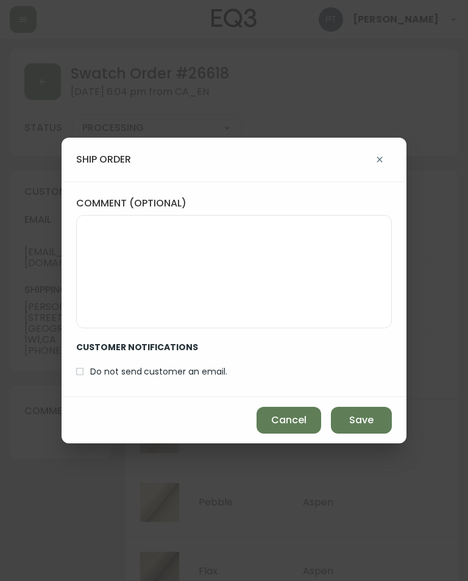
click at [361, 418] on span "Save" at bounding box center [361, 420] width 24 height 13
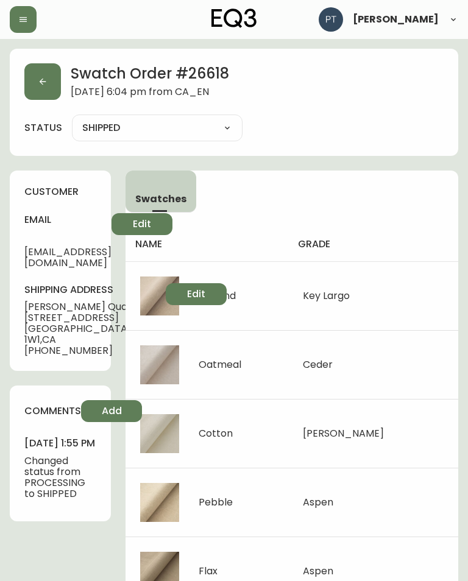
type input "SHIPPED"
select select "SHIPPED"
click at [44, 89] on button "button" at bounding box center [42, 81] width 37 height 37
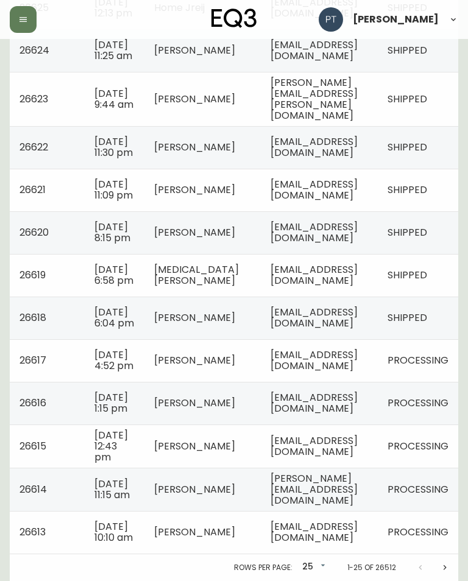
scroll to position [0, 55]
click at [364, 369] on td "[EMAIL_ADDRESS][DOMAIN_NAME]" at bounding box center [319, 360] width 117 height 43
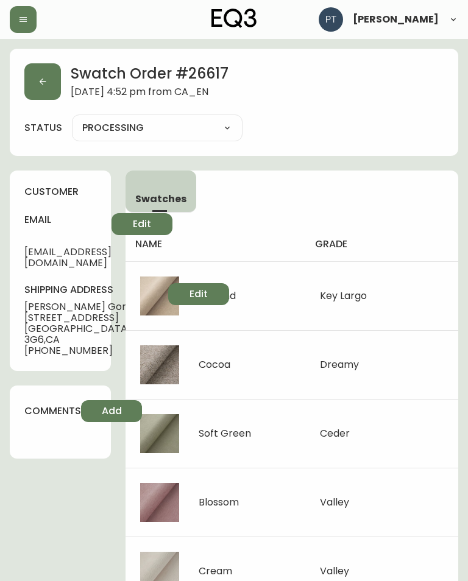
click at [104, 133] on select "PROCESSING SHIPPED CANCELLED" at bounding box center [157, 128] width 171 height 18
click at [105, 136] on select "PROCESSING SHIPPED CANCELLED" at bounding box center [157, 128] width 171 height 18
select select "PROCESSING"
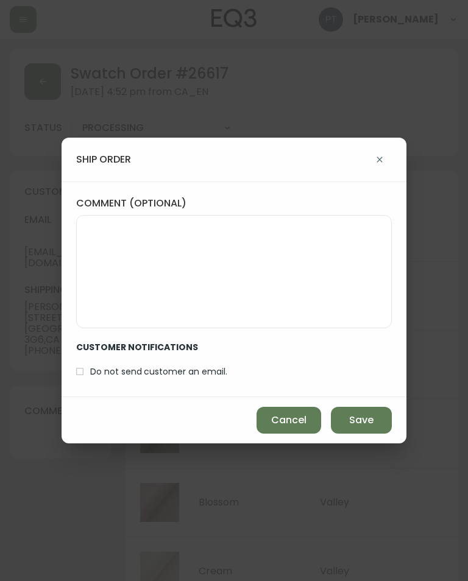
click at [366, 410] on button "Save" at bounding box center [361, 420] width 61 height 27
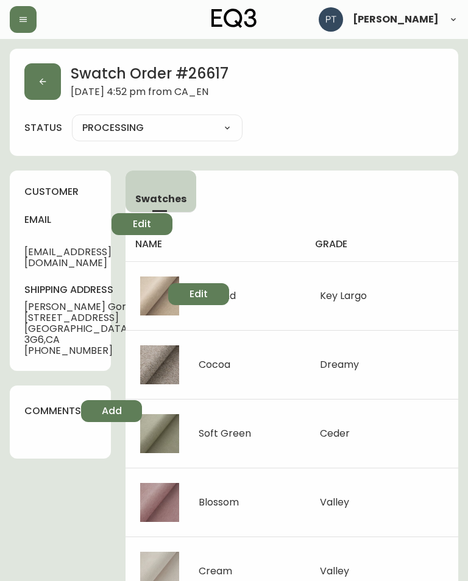
type input "SHIPPED"
select select "SHIPPED"
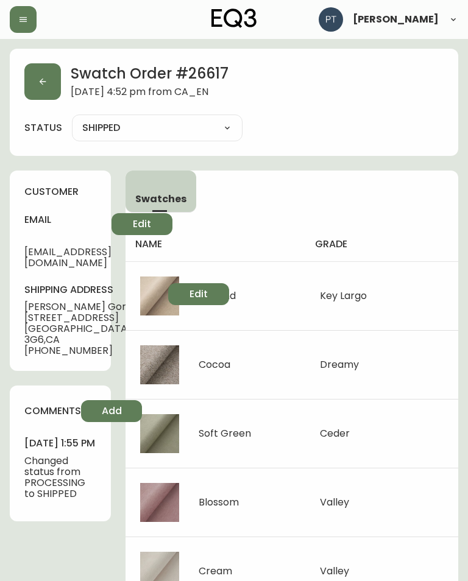
click at [35, 84] on button "button" at bounding box center [42, 81] width 37 height 37
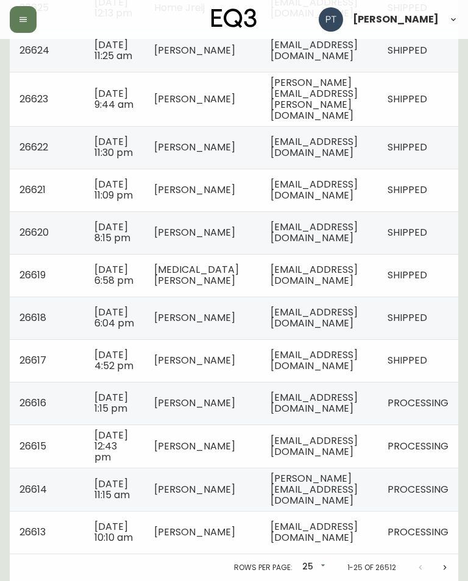
scroll to position [974, 0]
click at [378, 405] on td "[EMAIL_ADDRESS][DOMAIN_NAME]" at bounding box center [319, 403] width 117 height 43
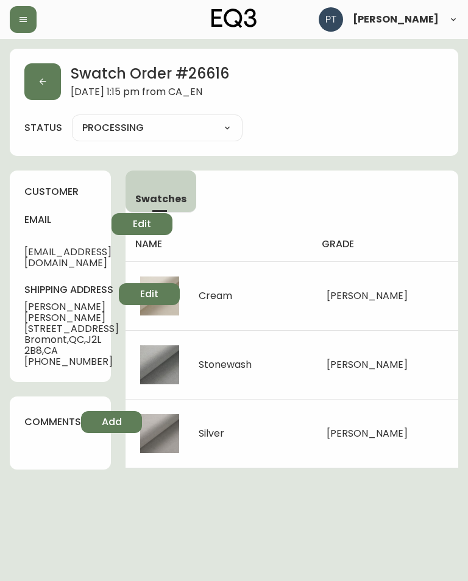
click at [111, 129] on select "PROCESSING SHIPPED CANCELLED" at bounding box center [157, 128] width 171 height 18
select select "PROCESSING"
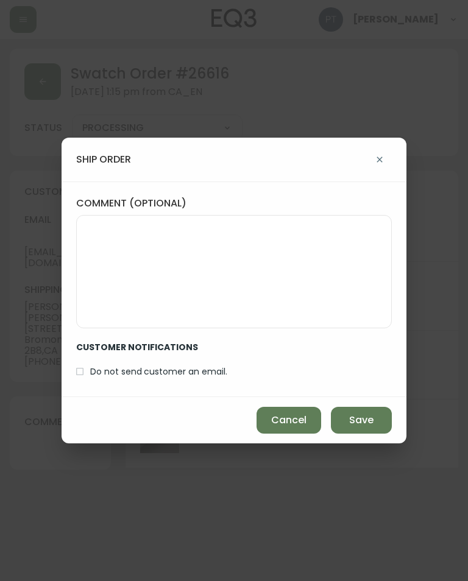
click at [366, 419] on span "Save" at bounding box center [361, 420] width 24 height 13
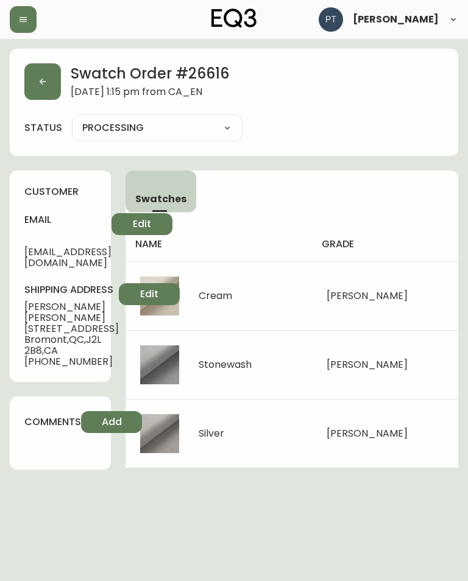
type input "SHIPPED"
select select "SHIPPED"
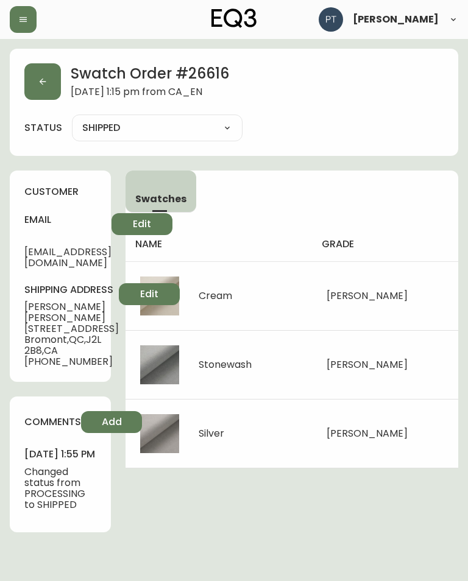
click at [39, 78] on icon "button" at bounding box center [43, 82] width 10 height 10
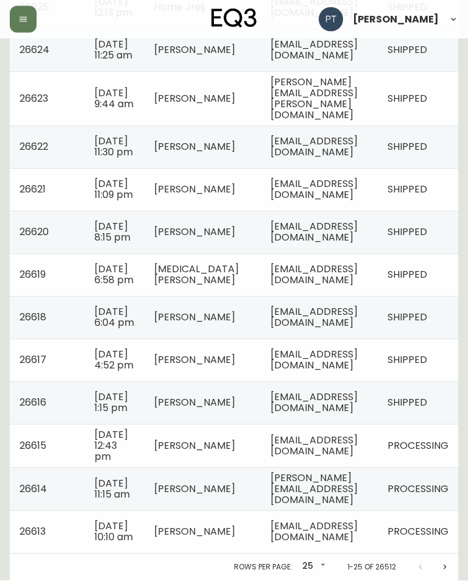
scroll to position [974, 0]
click at [358, 443] on span "[EMAIL_ADDRESS][DOMAIN_NAME]" at bounding box center [314, 446] width 87 height 25
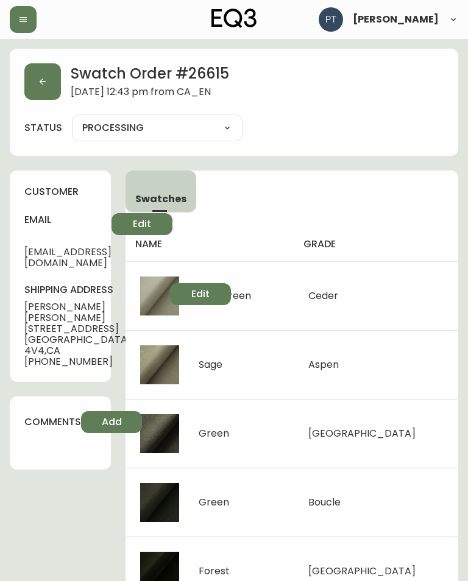
click at [126, 126] on select "PROCESSING SHIPPED CANCELLED" at bounding box center [157, 128] width 171 height 18
select select "PROCESSING"
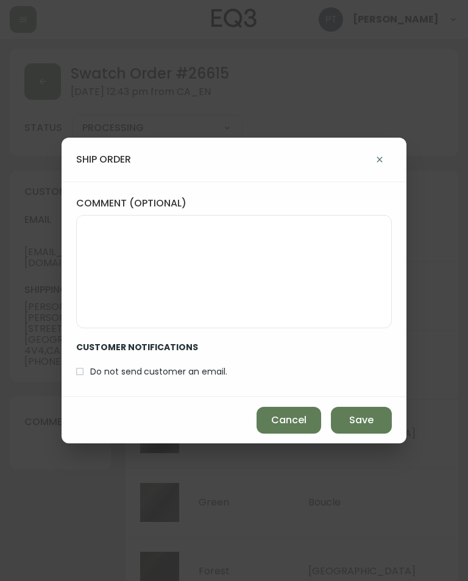
click at [380, 420] on button "Save" at bounding box center [361, 420] width 61 height 27
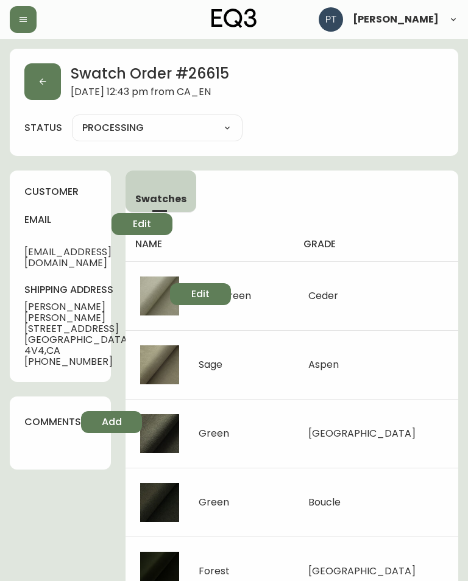
type input "SHIPPED"
select select "SHIPPED"
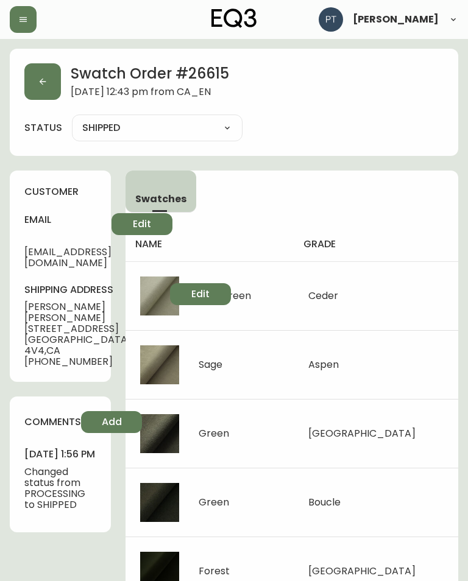
click at [46, 88] on button "button" at bounding box center [42, 81] width 37 height 37
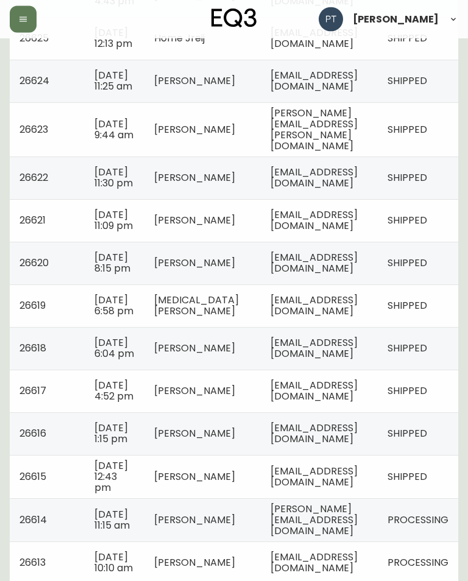
scroll to position [974, 0]
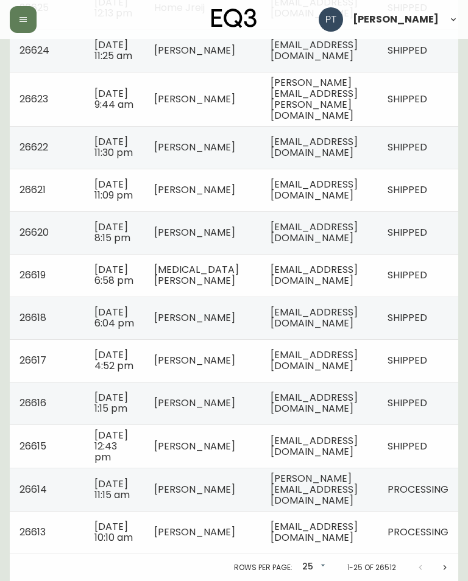
click at [358, 498] on span "[PERSON_NAME][EMAIL_ADDRESS][DOMAIN_NAME]" at bounding box center [314, 490] width 87 height 36
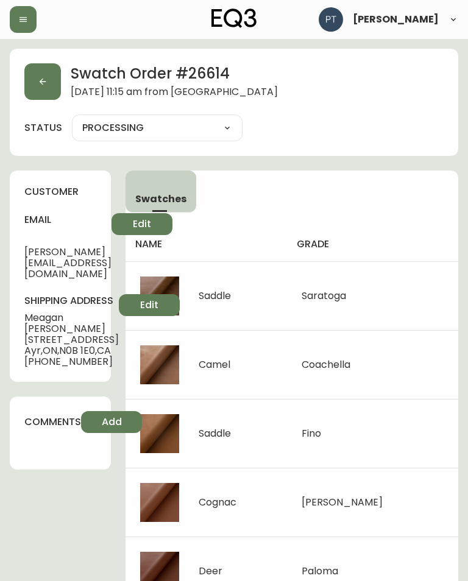
click at [107, 126] on select "PROCESSING SHIPPED CANCELLED" at bounding box center [157, 128] width 171 height 18
select select "PROCESSING"
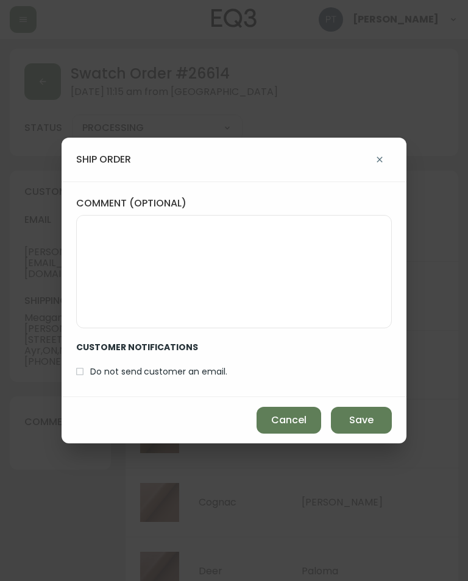
click at [371, 424] on span "Save" at bounding box center [361, 420] width 24 height 13
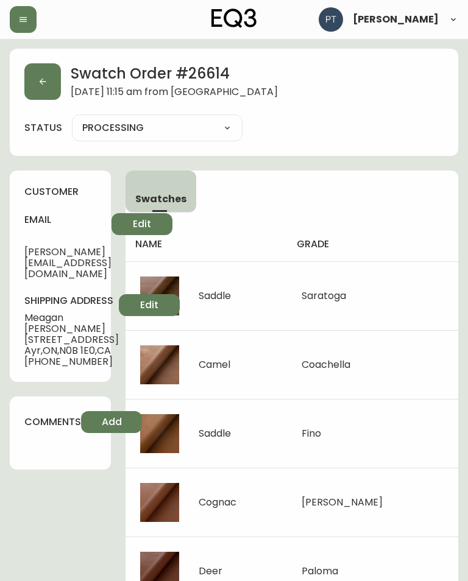
type input "SHIPPED"
select select "SHIPPED"
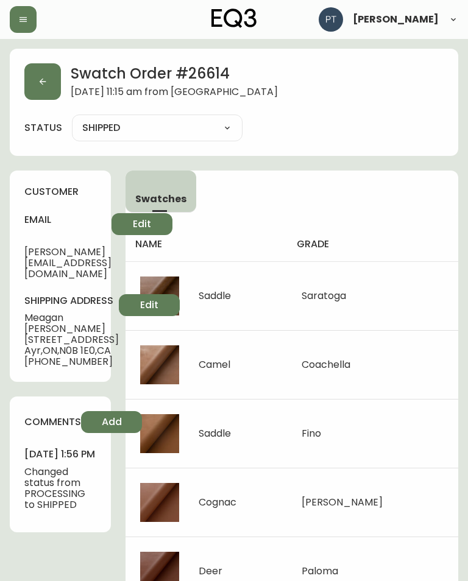
click at [47, 85] on icon "button" at bounding box center [43, 82] width 10 height 10
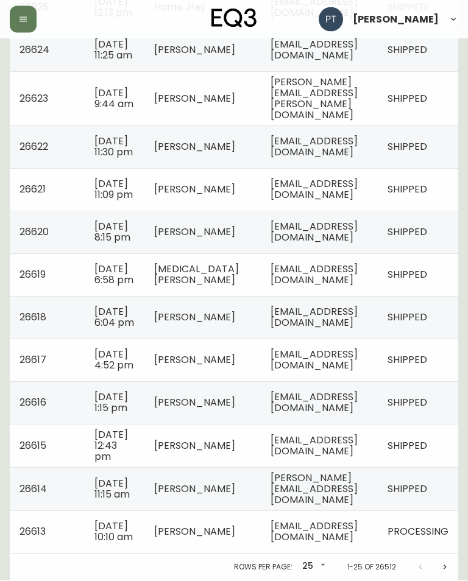
scroll to position [974, 0]
click at [358, 545] on span "[EMAIL_ADDRESS][DOMAIN_NAME]" at bounding box center [314, 532] width 87 height 25
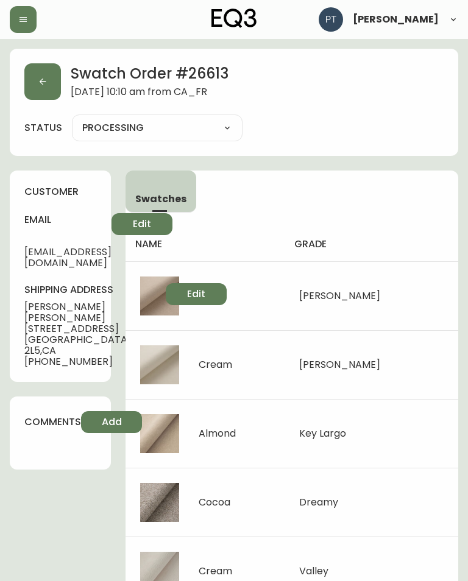
click at [125, 127] on select "PROCESSING SHIPPED CANCELLED" at bounding box center [157, 128] width 171 height 18
select select "PROCESSING"
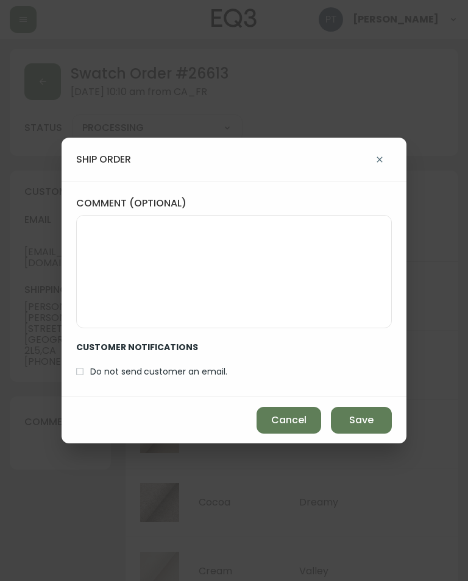
click at [370, 411] on button "Save" at bounding box center [361, 420] width 61 height 27
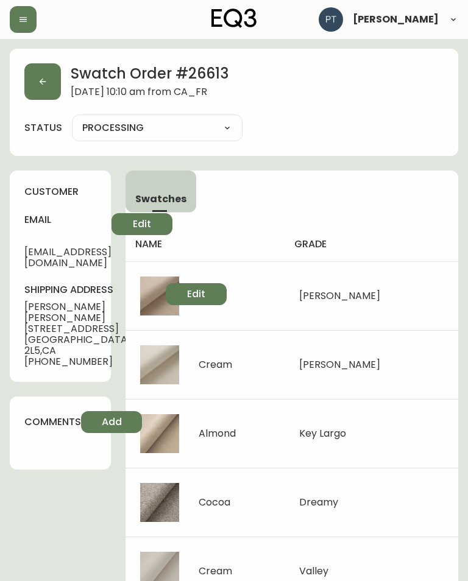
type input "SHIPPED"
select select "SHIPPED"
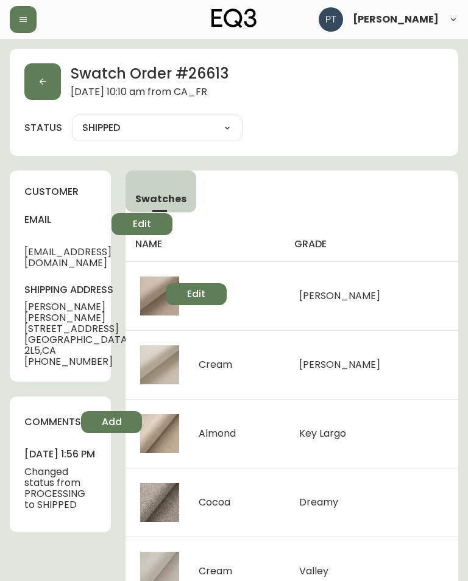
click at [43, 85] on icon "button" at bounding box center [43, 82] width 10 height 10
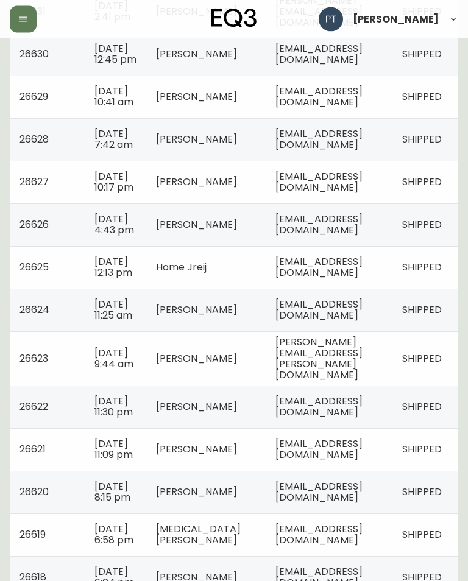
scroll to position [974, 0]
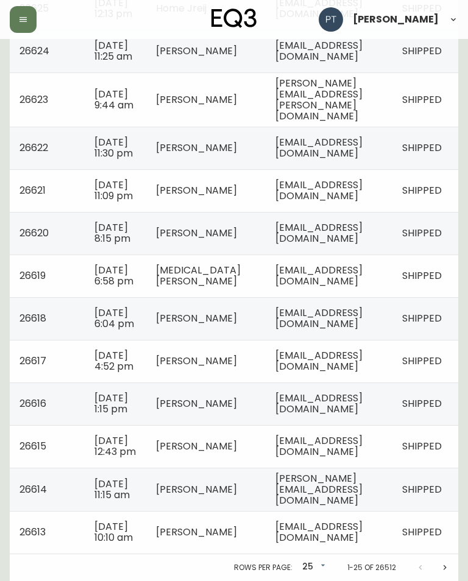
click at [447, 573] on icon "Next page" at bounding box center [445, 568] width 10 height 10
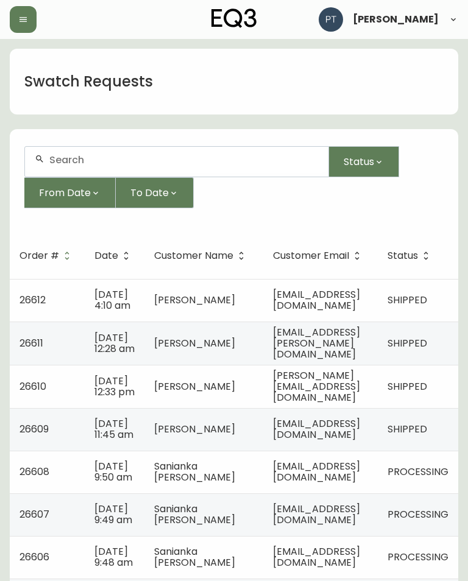
scroll to position [0, 111]
